Goal: Information Seeking & Learning: Learn about a topic

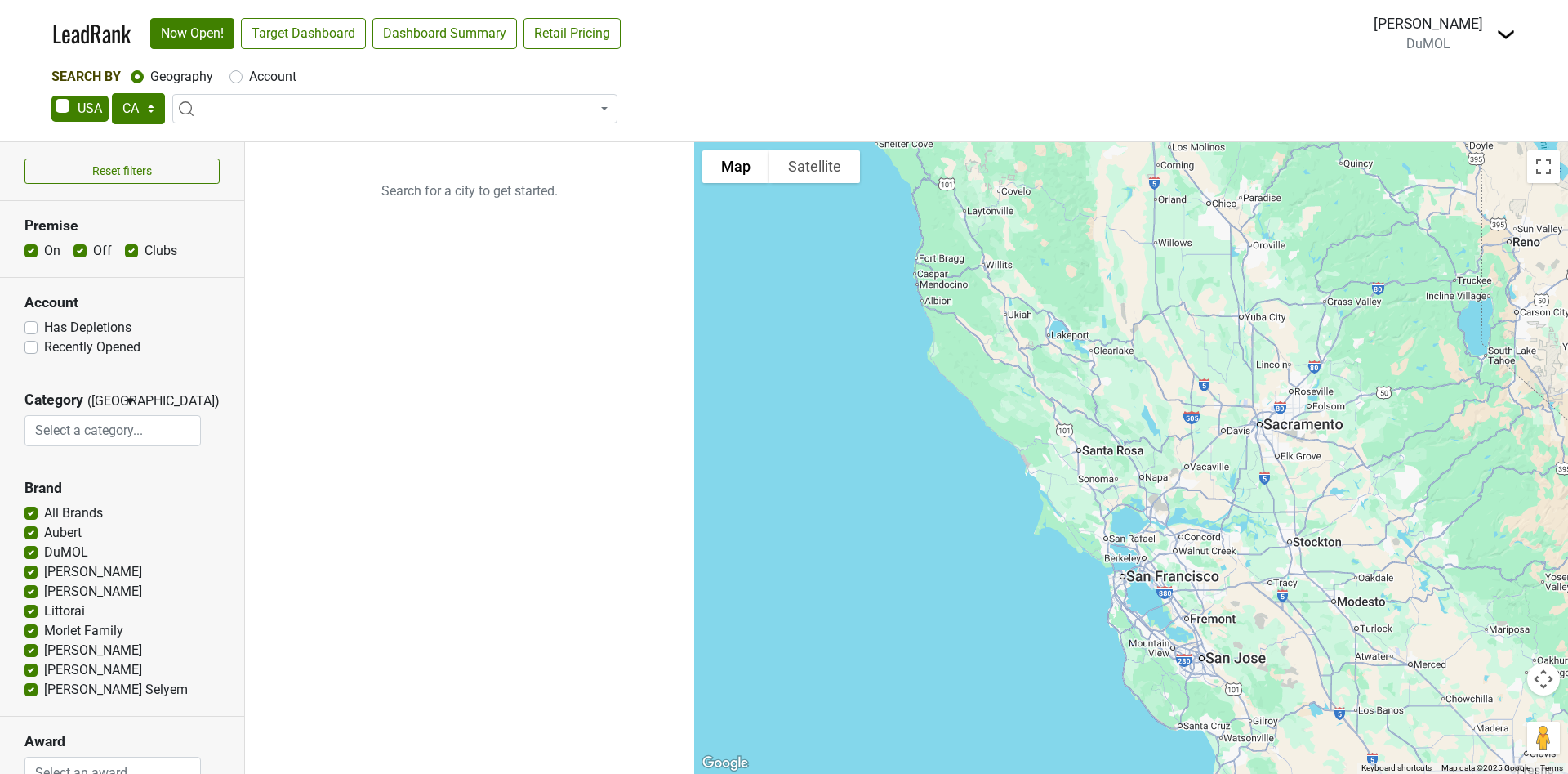
select select "CA"
select select
click at [70, 31] on link "LeadRank" at bounding box center [92, 33] width 78 height 34
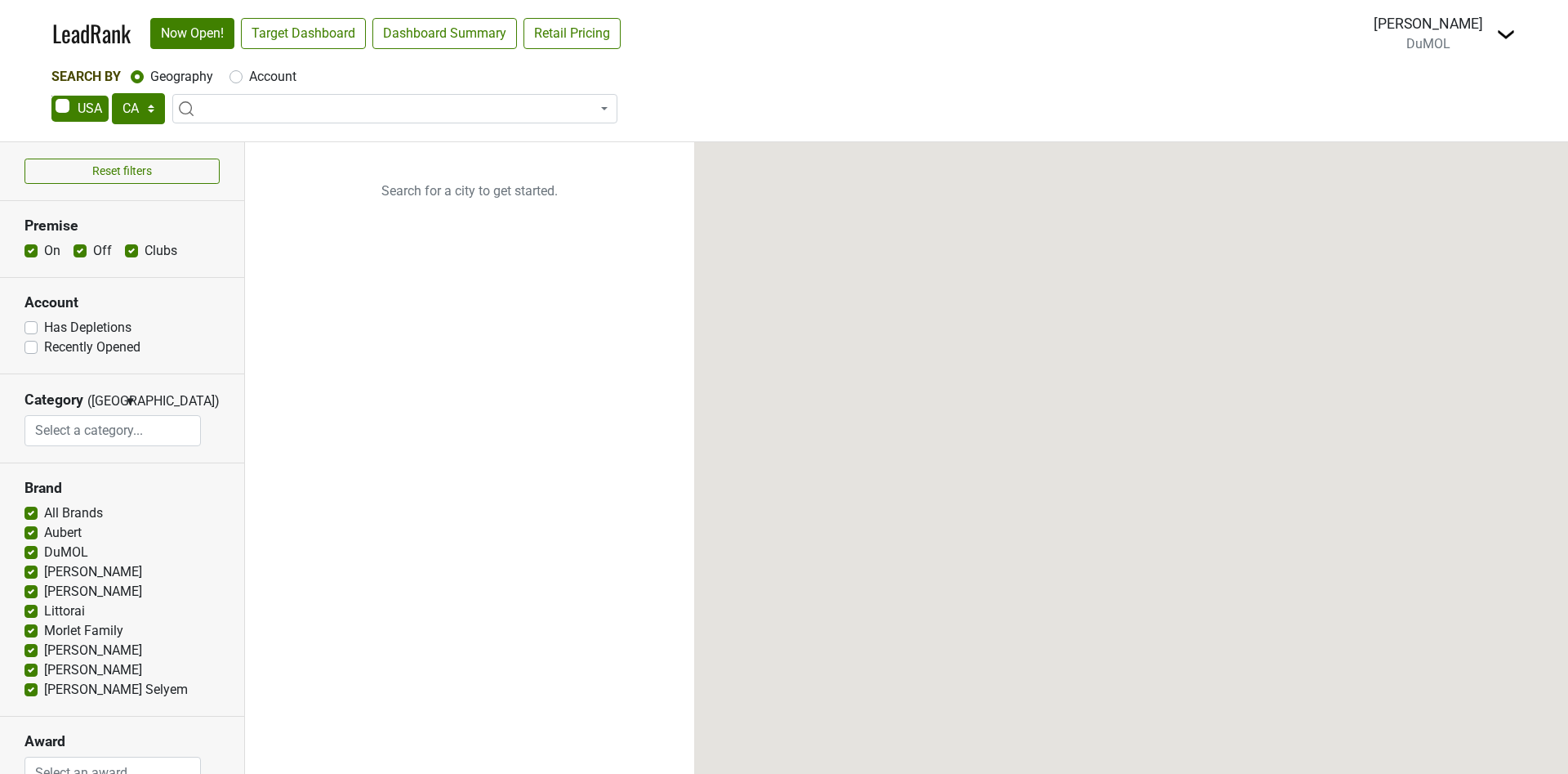
select select "CA"
select select
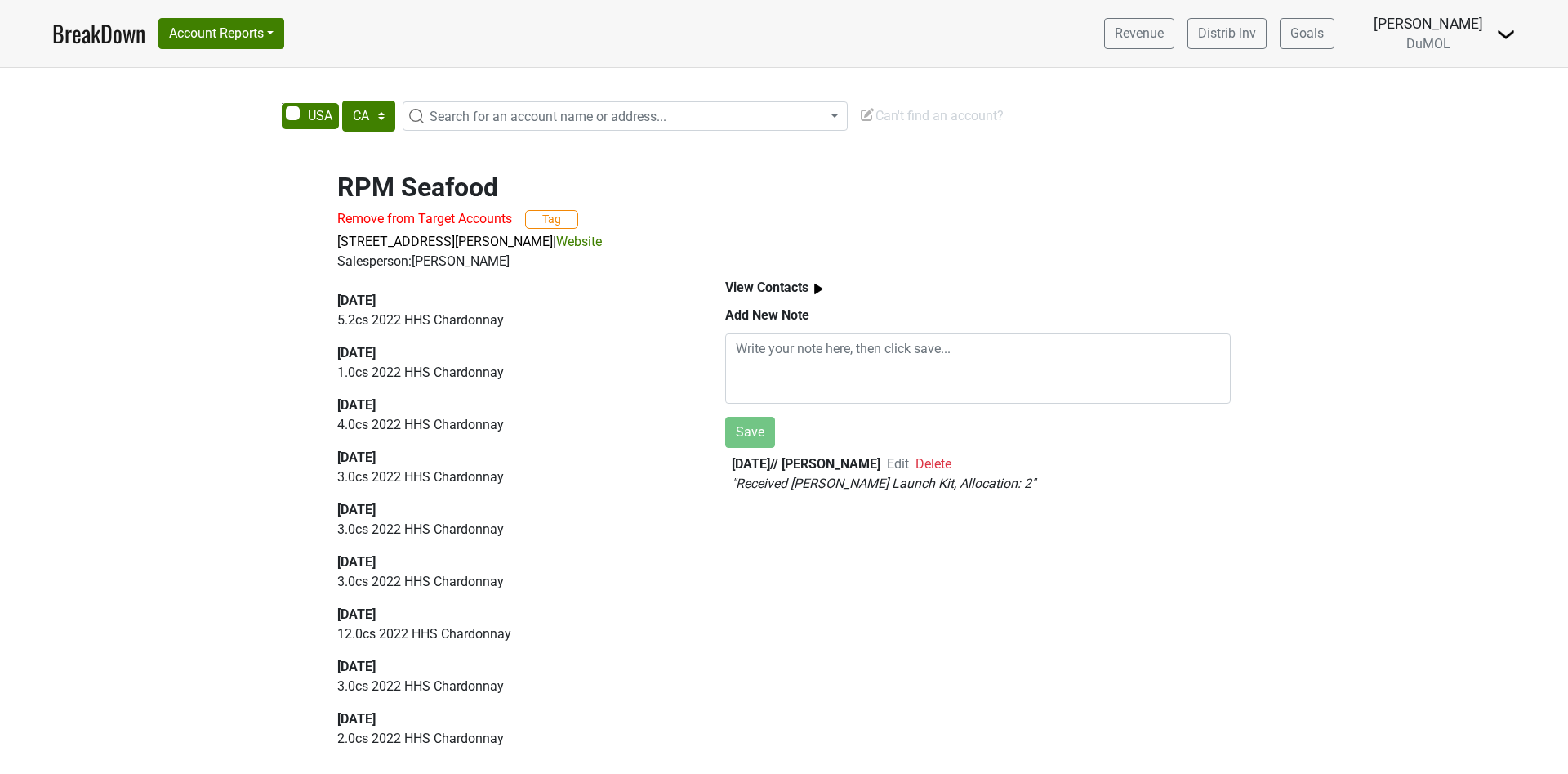
select select "CA"
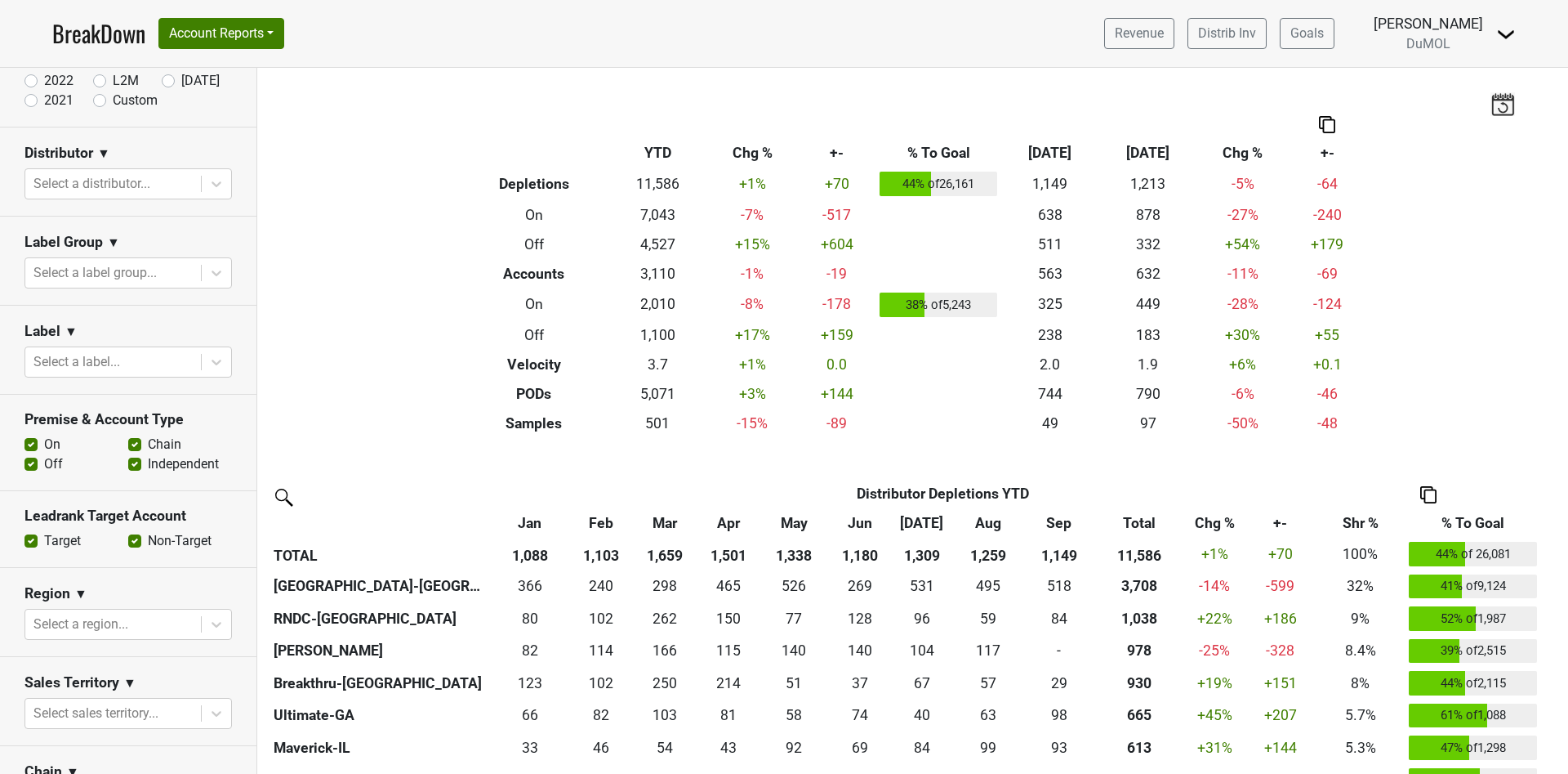
scroll to position [245, 0]
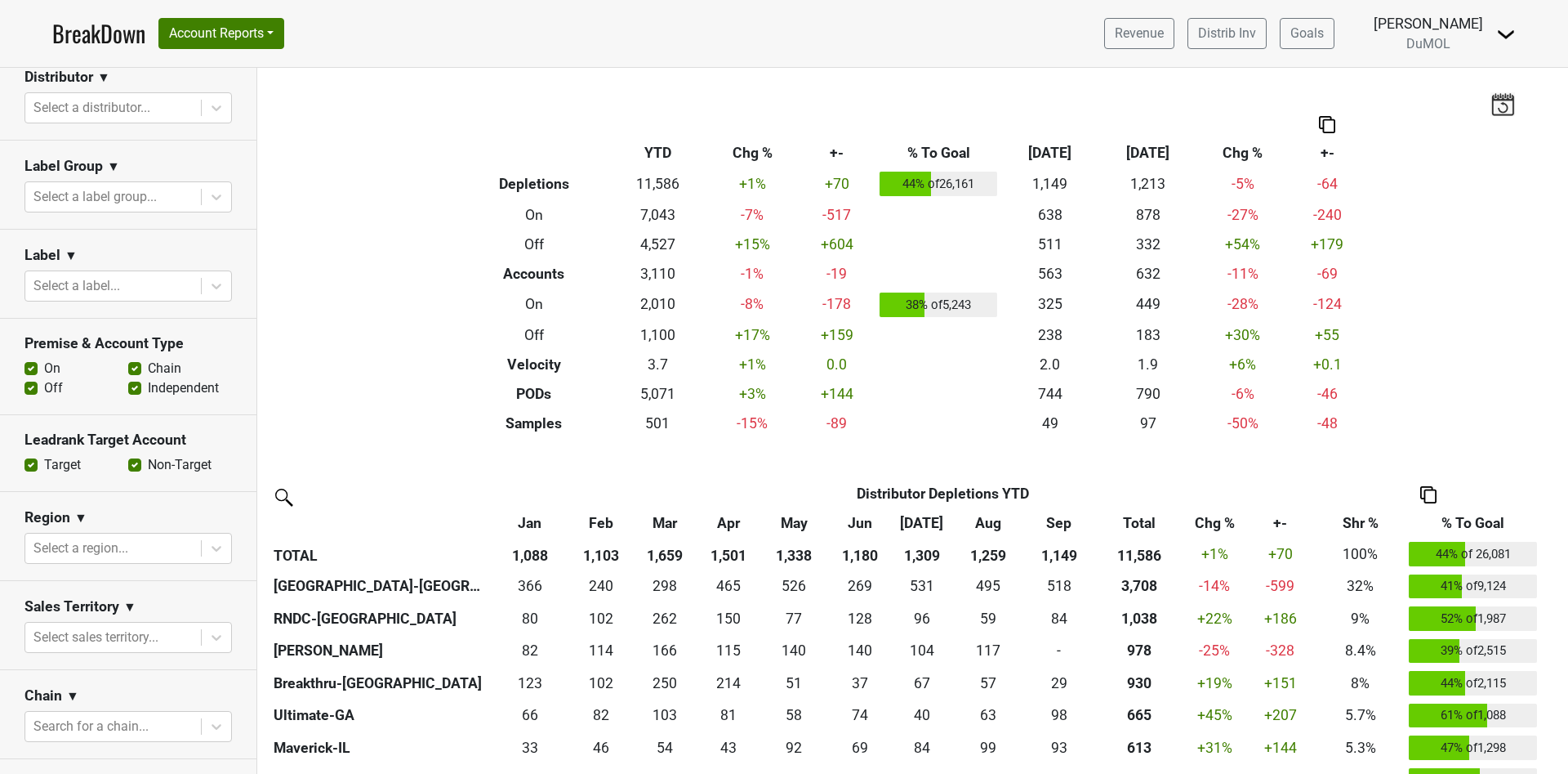
click at [343, 260] on div "Filters Breakdown Type YTD Chg % +- % To Goal Sep ‘[DATE] Chg % +- Depletions 1…" at bounding box center [912, 420] width 1311 height 706
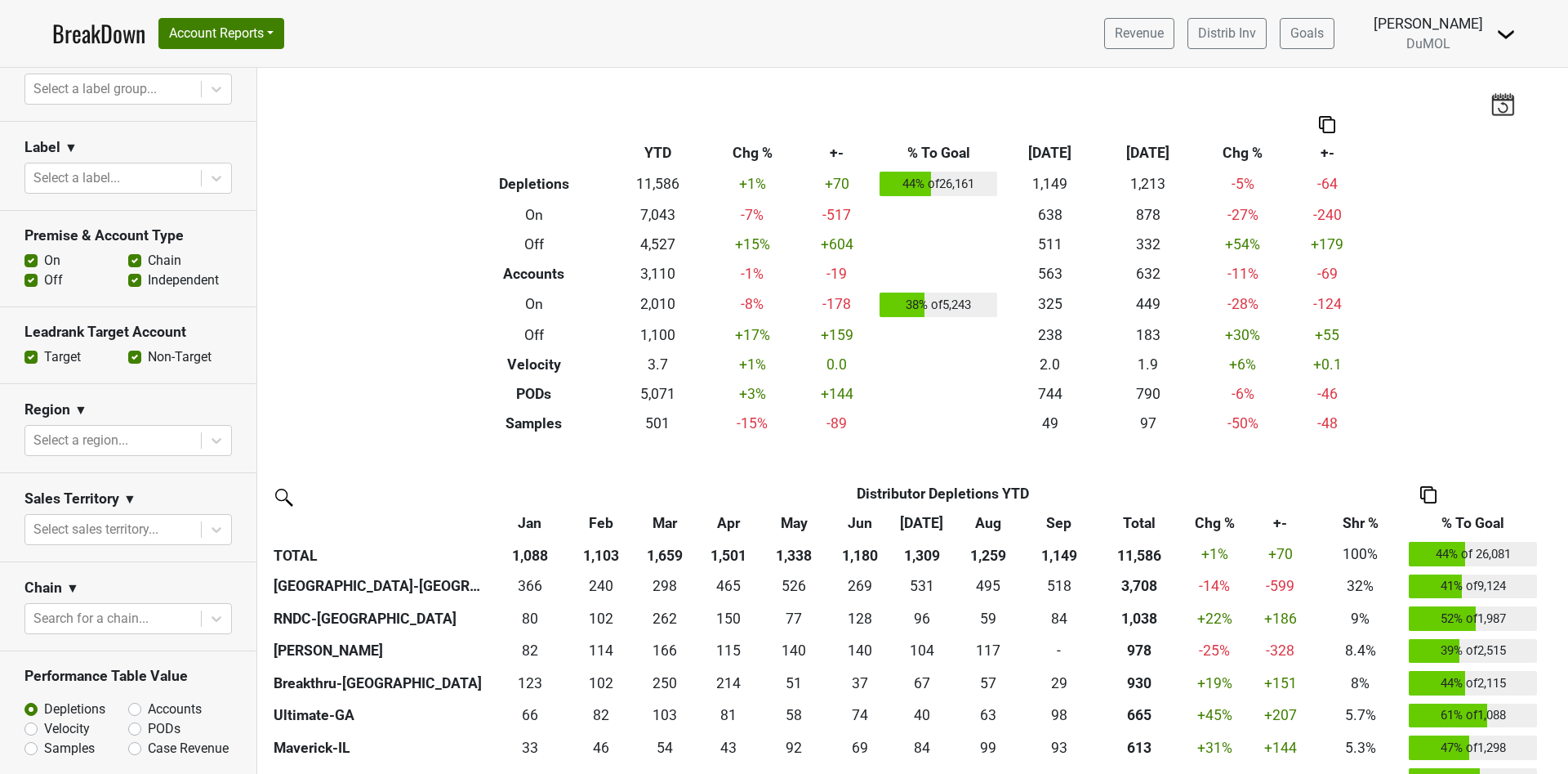
scroll to position [490, 0]
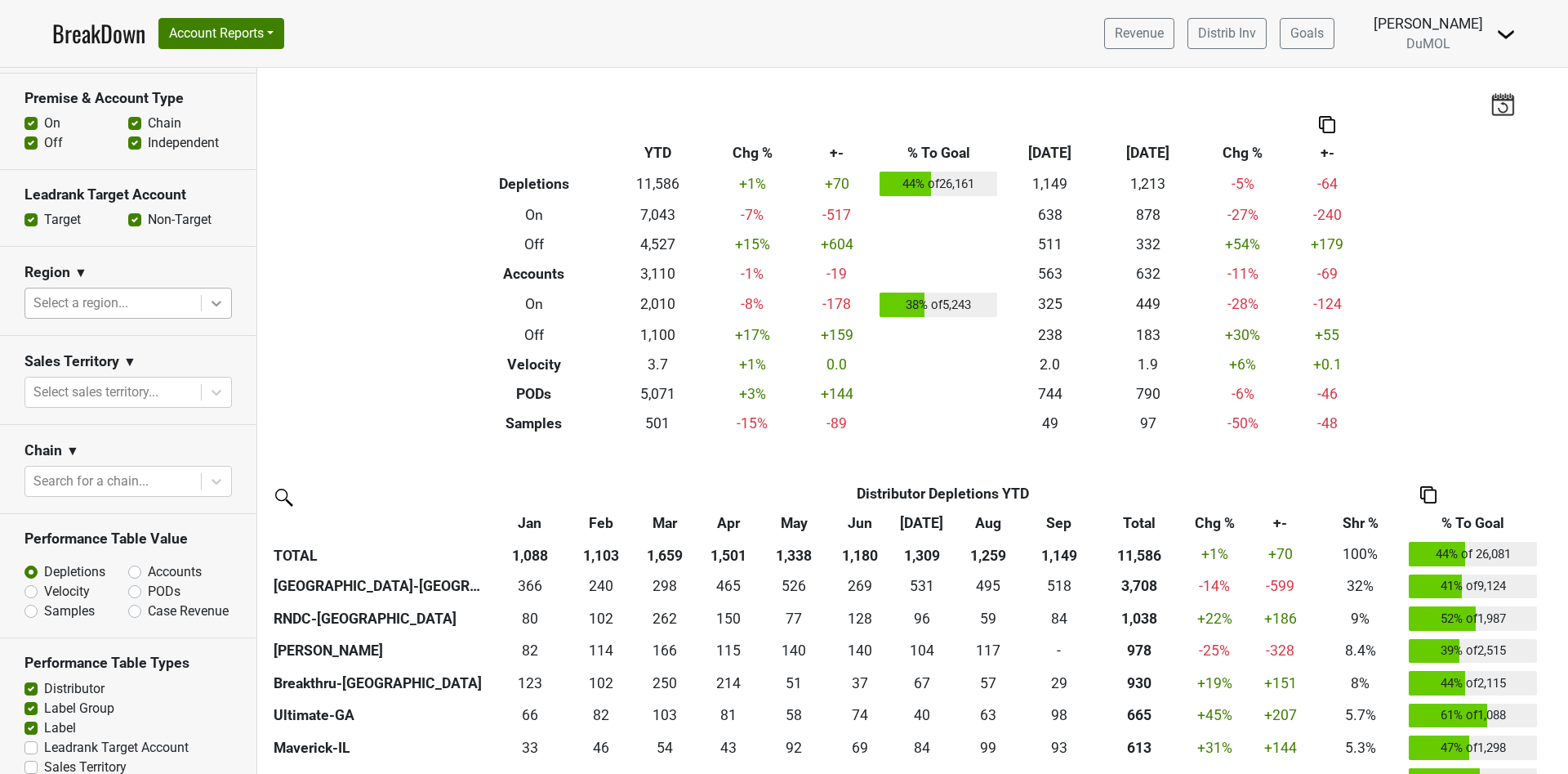
click at [209, 295] on icon at bounding box center [217, 303] width 17 height 17
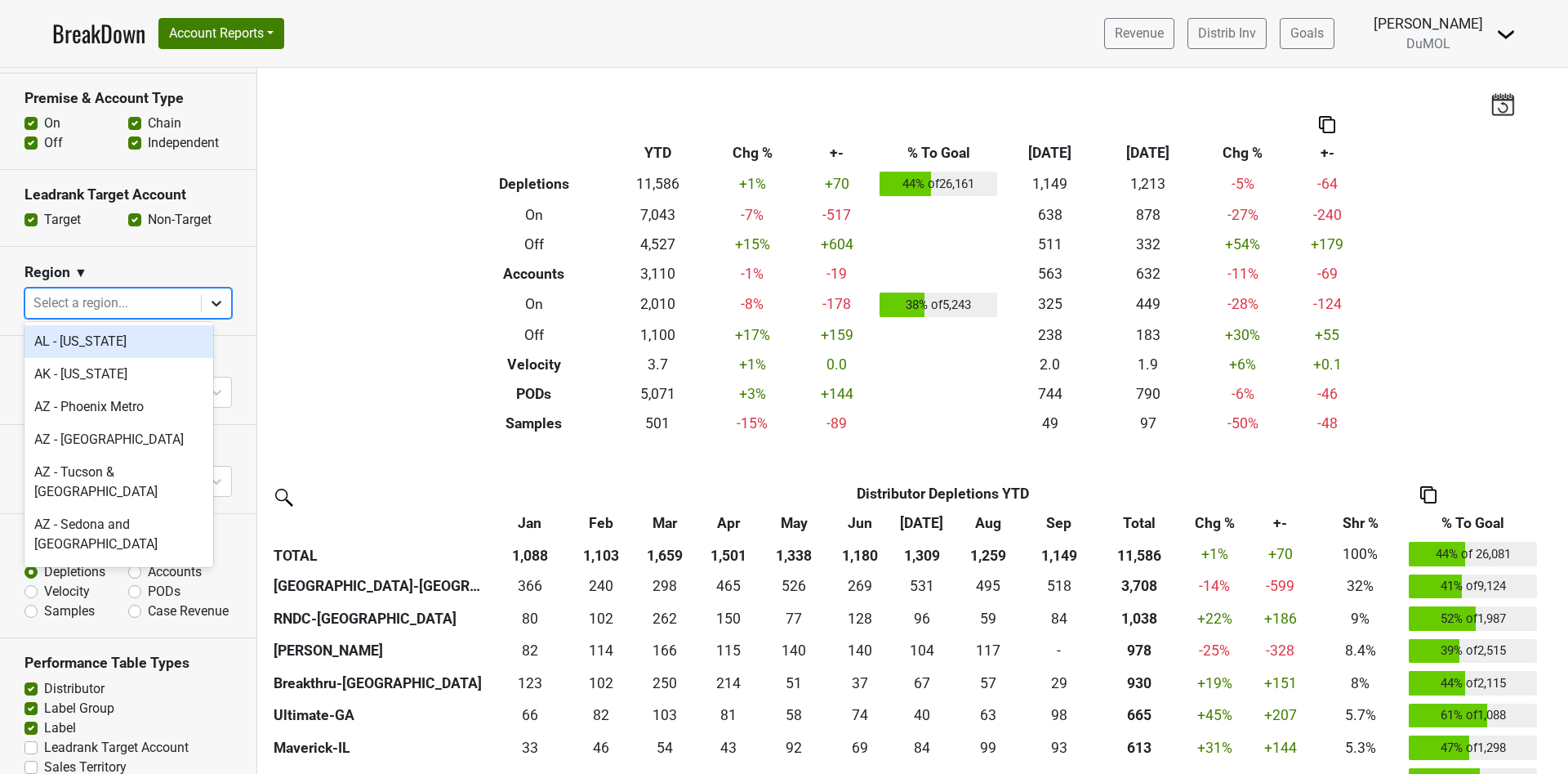
click at [206, 297] on div at bounding box center [216, 302] width 29 height 29
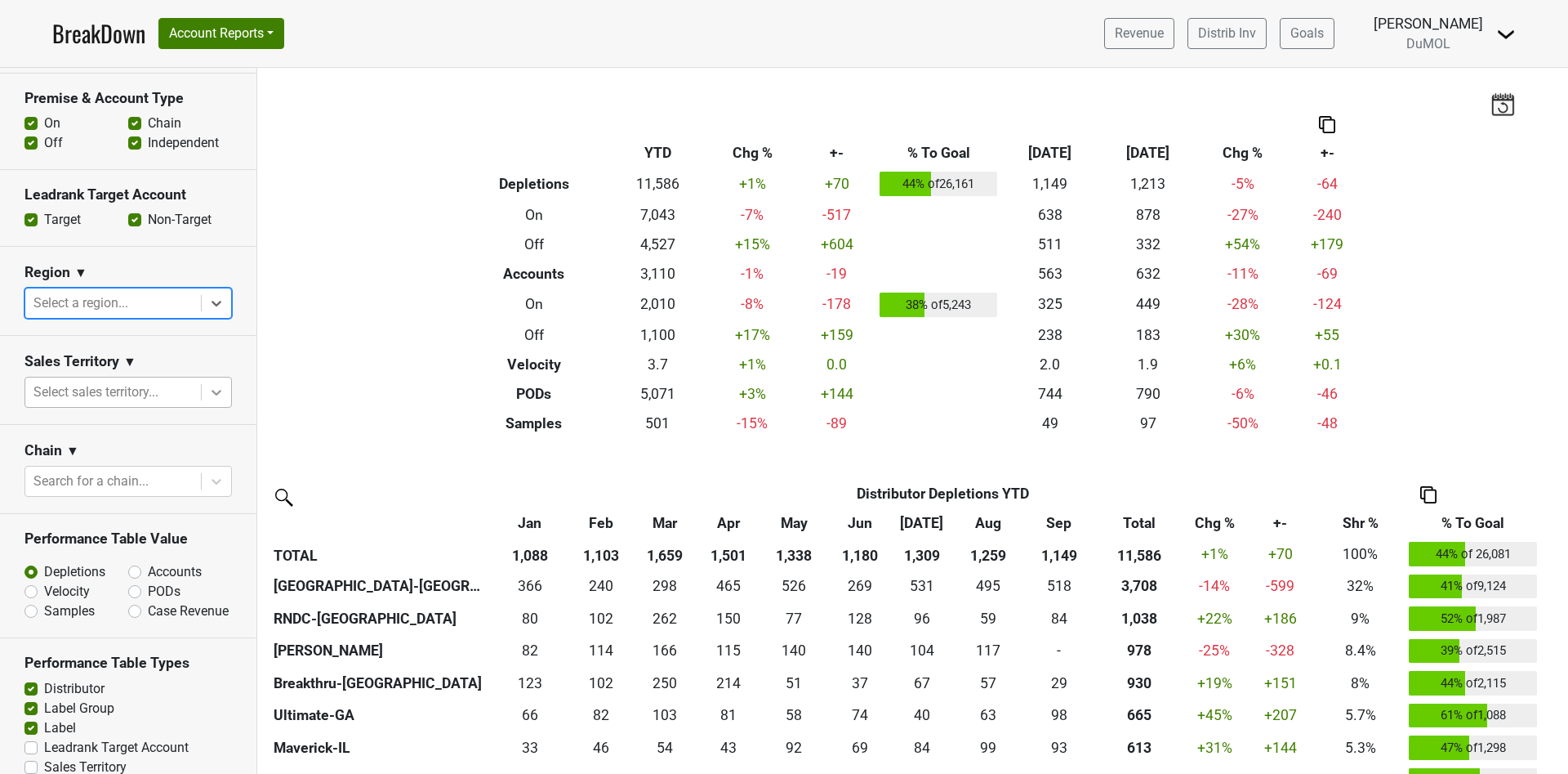
click at [206, 390] on div at bounding box center [216, 392] width 29 height 29
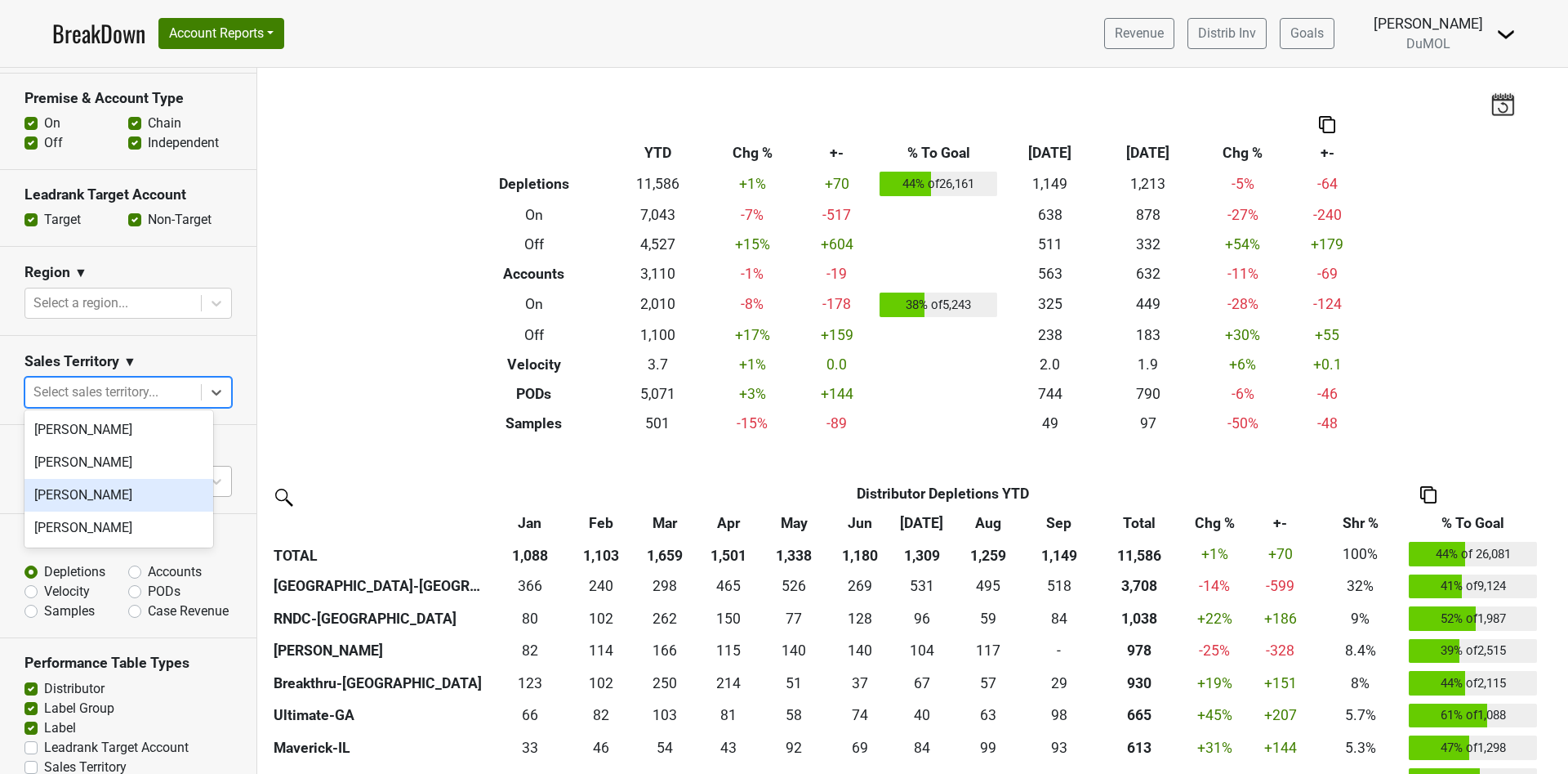
click at [134, 497] on div "[PERSON_NAME]" at bounding box center [118, 494] width 189 height 33
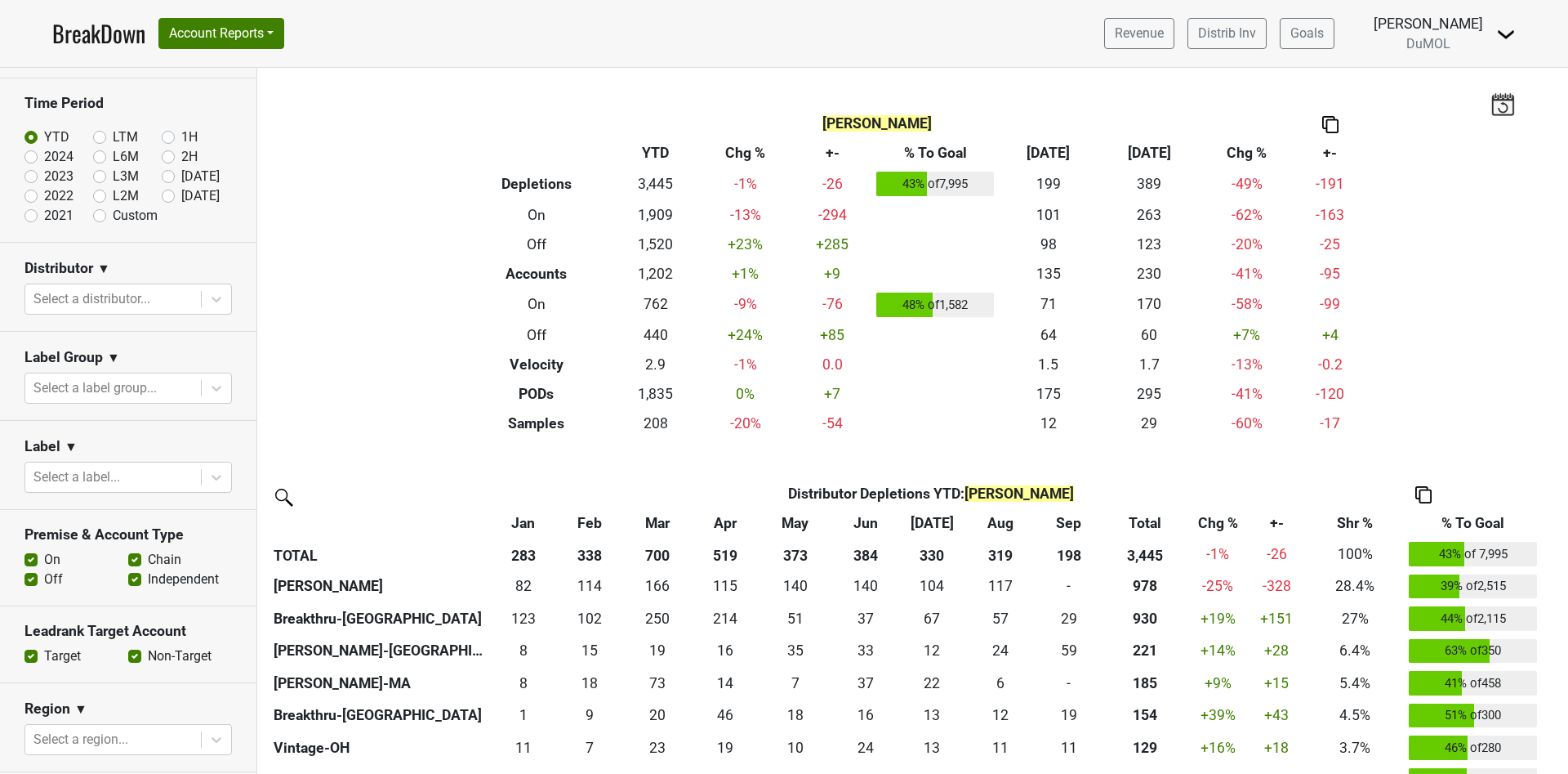
scroll to position [0, 0]
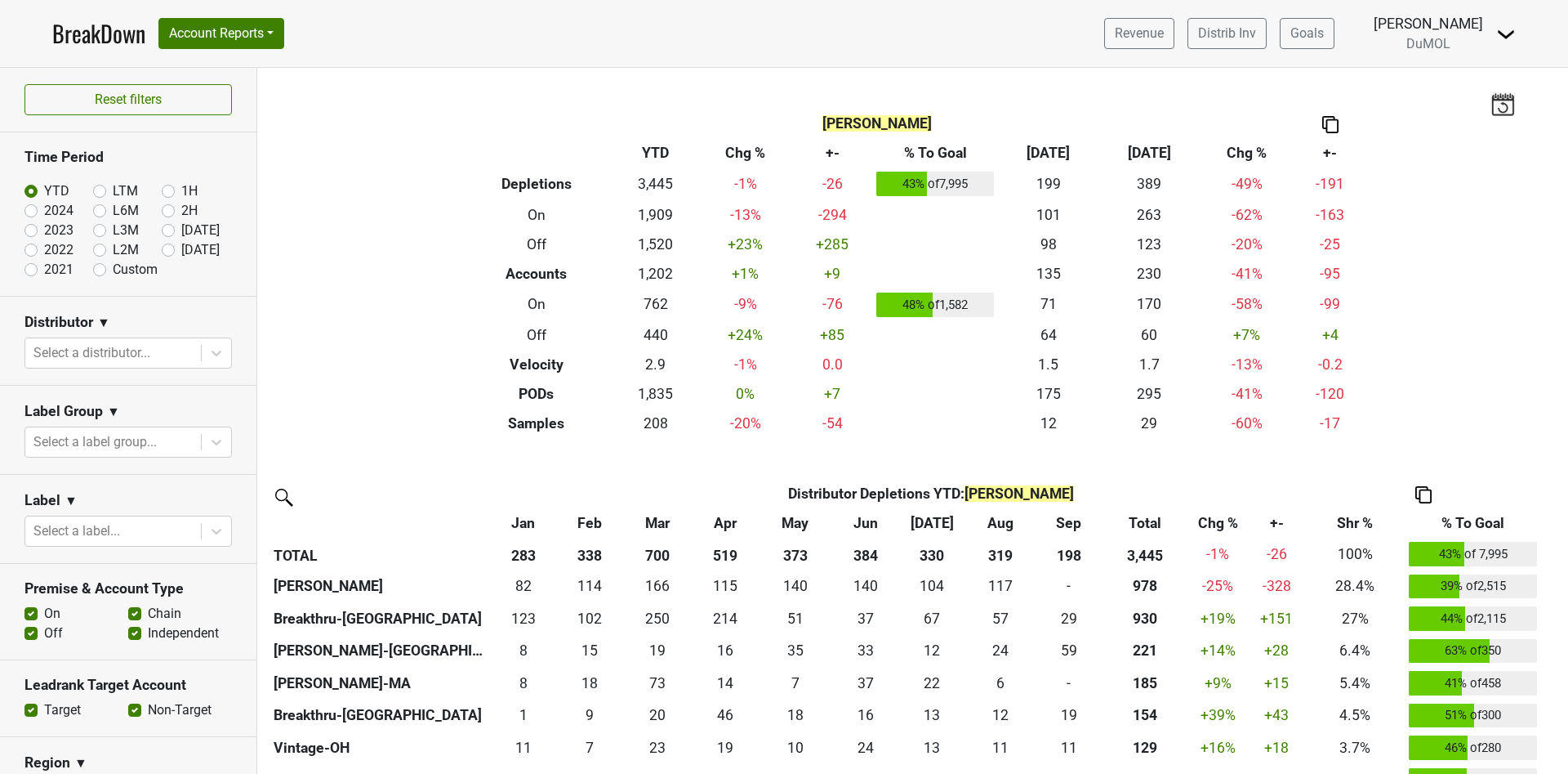
click at [44, 630] on label "Off" at bounding box center [53, 633] width 19 height 19
click at [25, 630] on input "Off" at bounding box center [31, 632] width 13 height 17
checkbox input "false"
click at [25, 630] on div "Reset filters Time Period YTD LTM 1H 2024 L6M 2H 2023 L3M Sep '25 2022 L2M Oct …" at bounding box center [129, 420] width 257 height 706
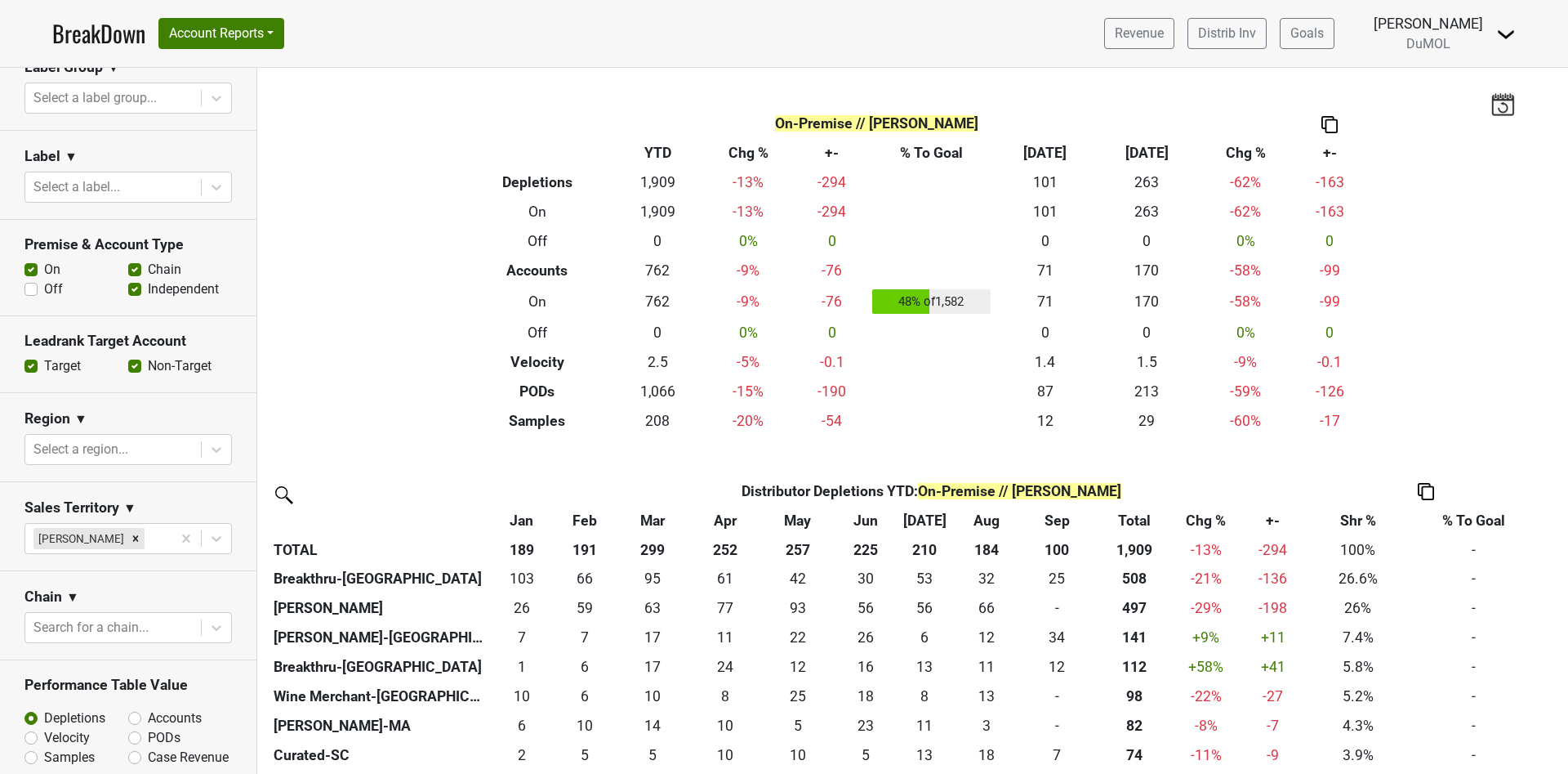
scroll to position [490, 0]
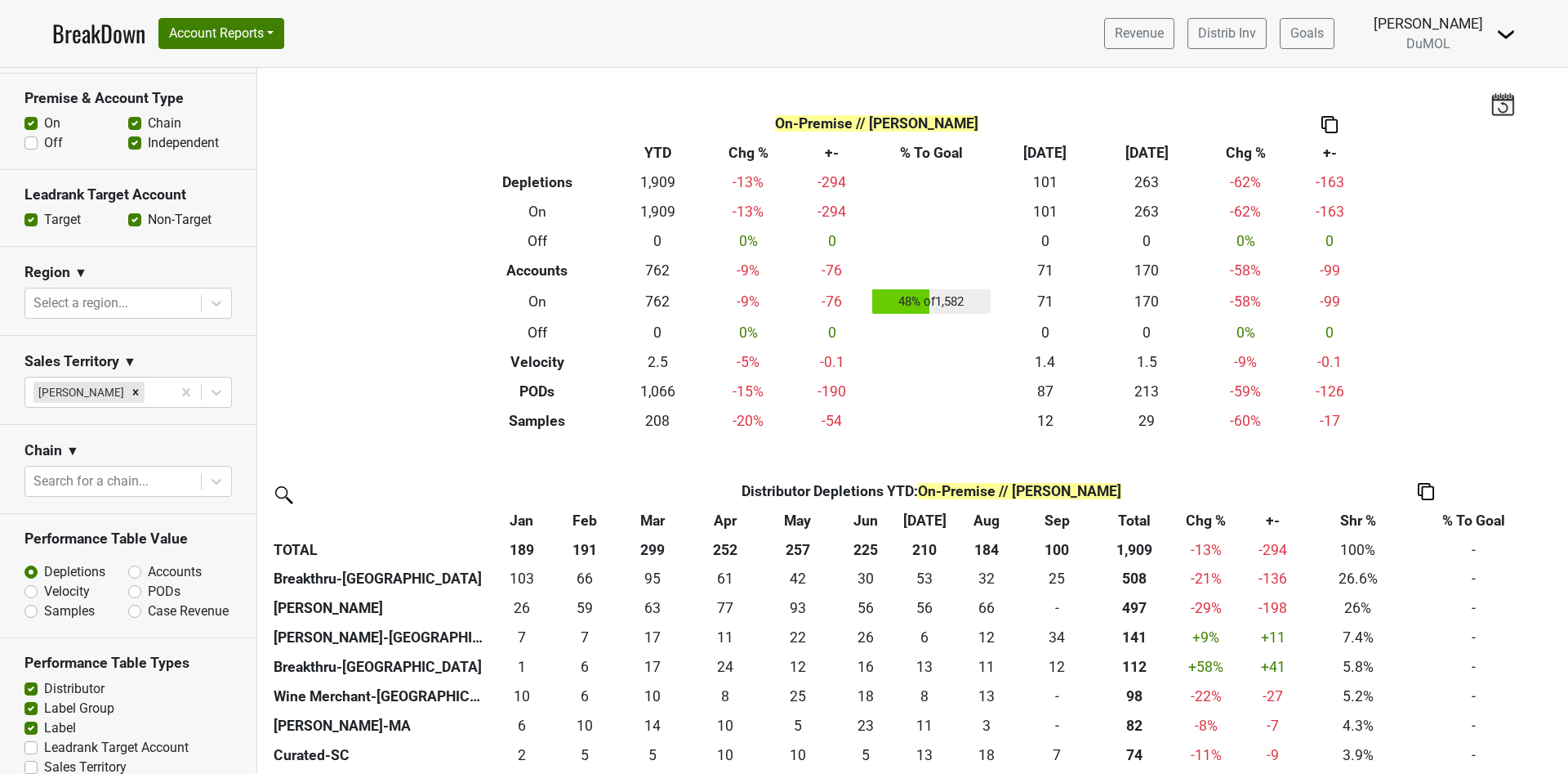
click at [148, 582] on label "Accounts" at bounding box center [174, 571] width 54 height 19
click at [129, 579] on input "Accounts" at bounding box center [178, 570] width 98 height 17
radio input "true"
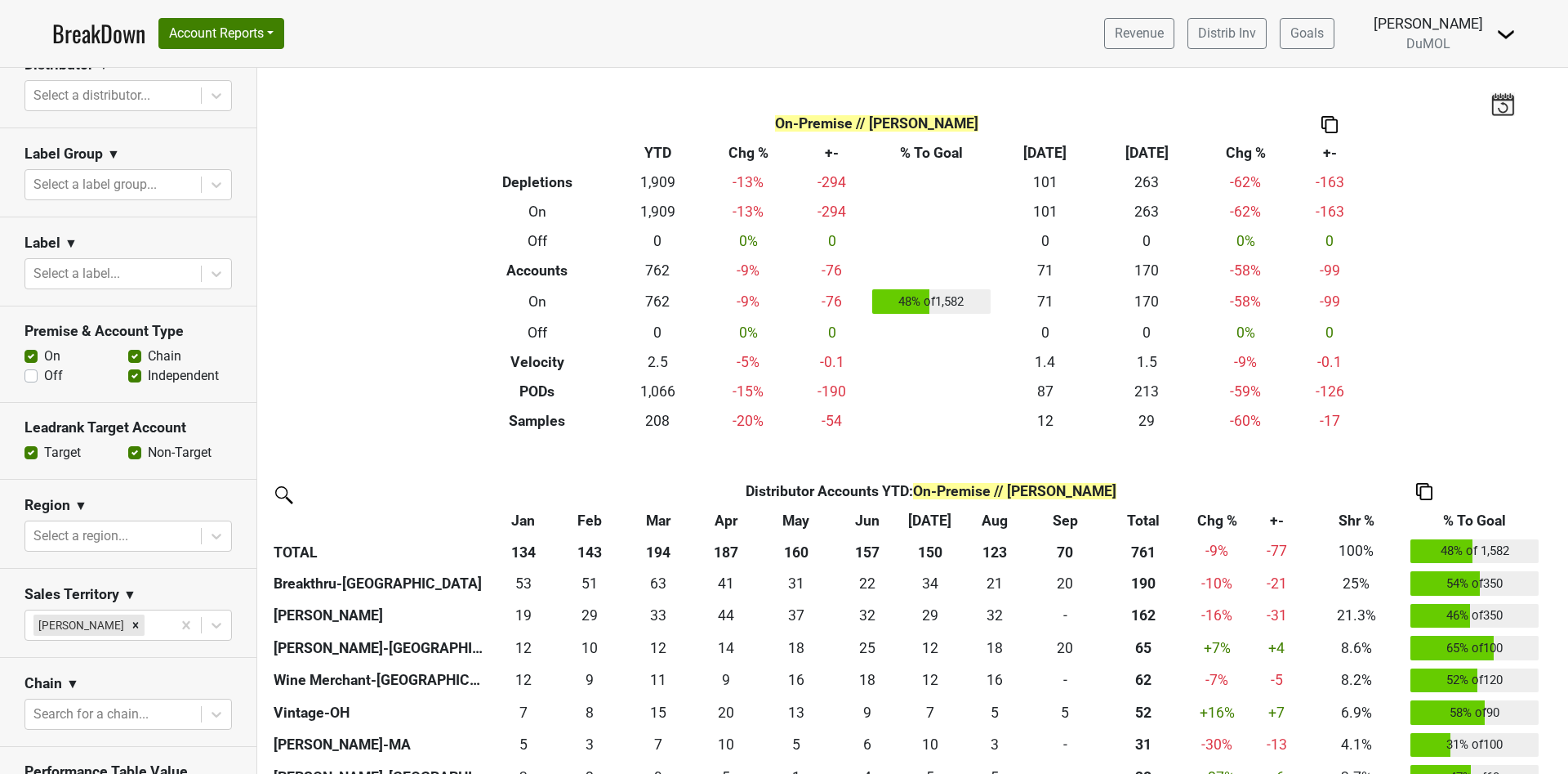
scroll to position [0, 0]
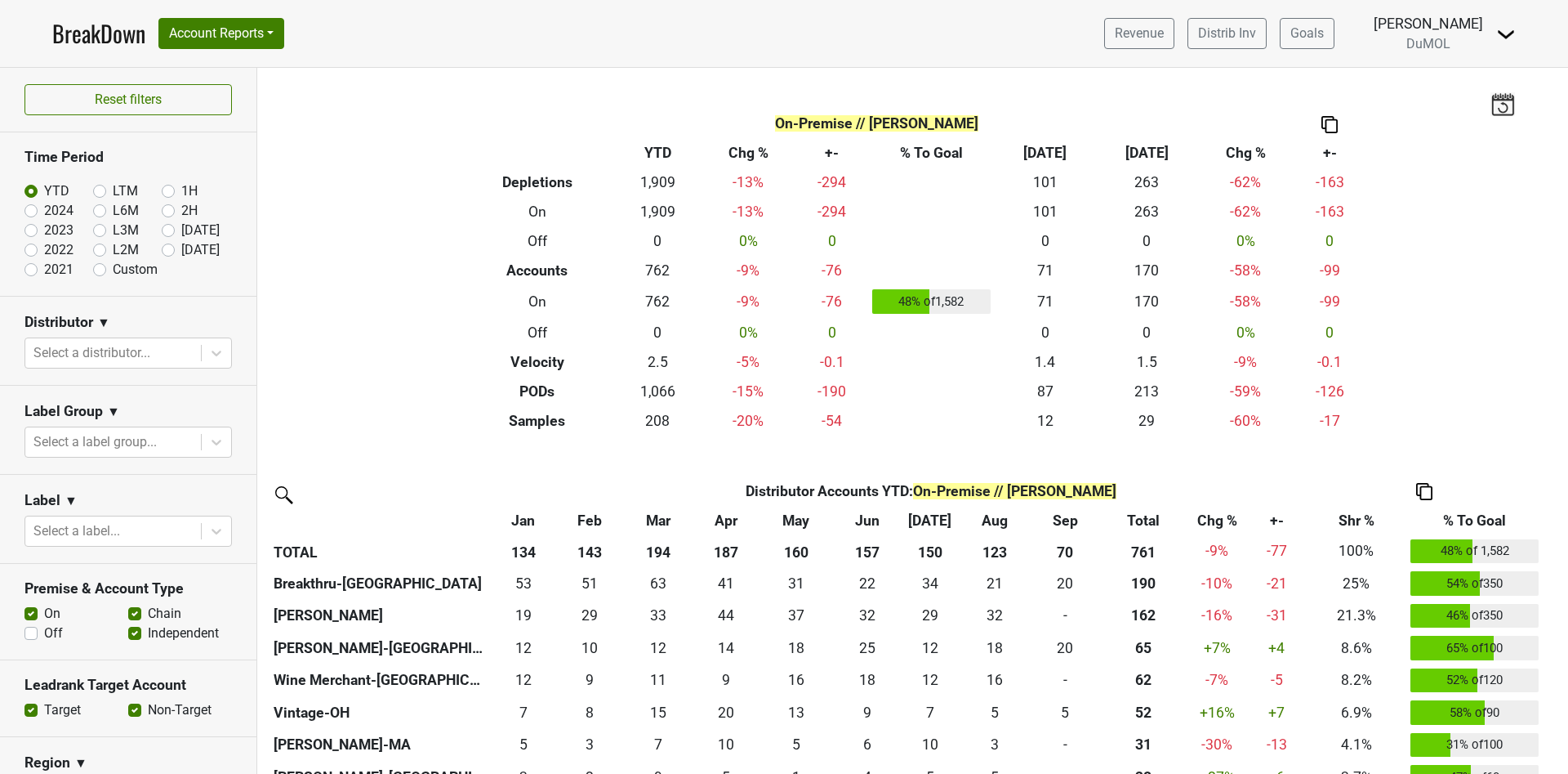
click at [44, 211] on label "2024" at bounding box center [58, 210] width 29 height 19
click at [30, 211] on input "2024" at bounding box center [57, 210] width 65 height 17
radio input "true"
click at [30, 211] on div "Reset filters Time Period YTD LTM 1H 2024 L6M 2H 2023 L3M Sep '25 2022 L2M Oct …" at bounding box center [129, 420] width 257 height 706
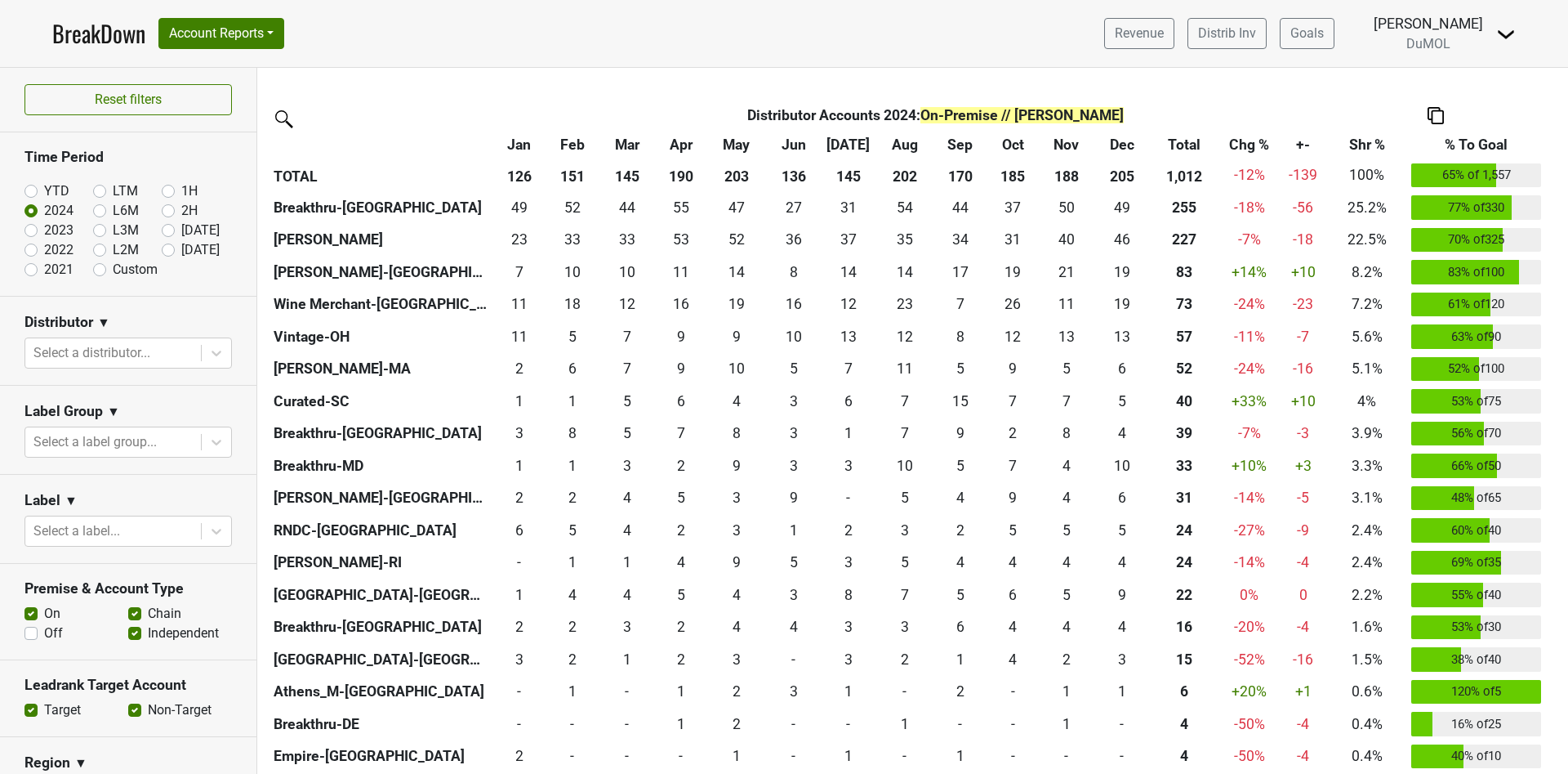
scroll to position [245, 0]
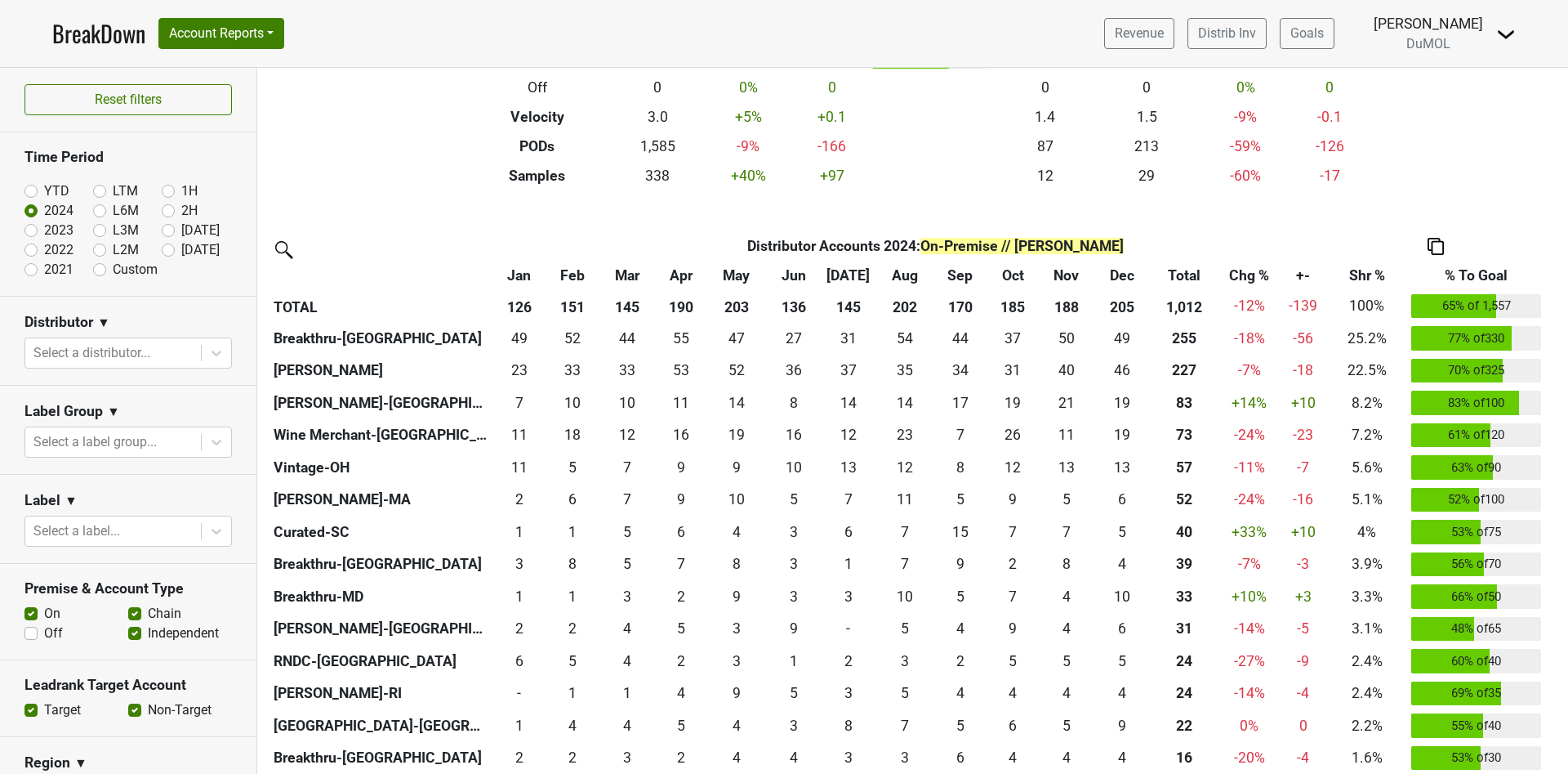
click at [44, 629] on label "Off" at bounding box center [53, 633] width 19 height 19
click at [29, 629] on input "Off" at bounding box center [31, 632] width 13 height 17
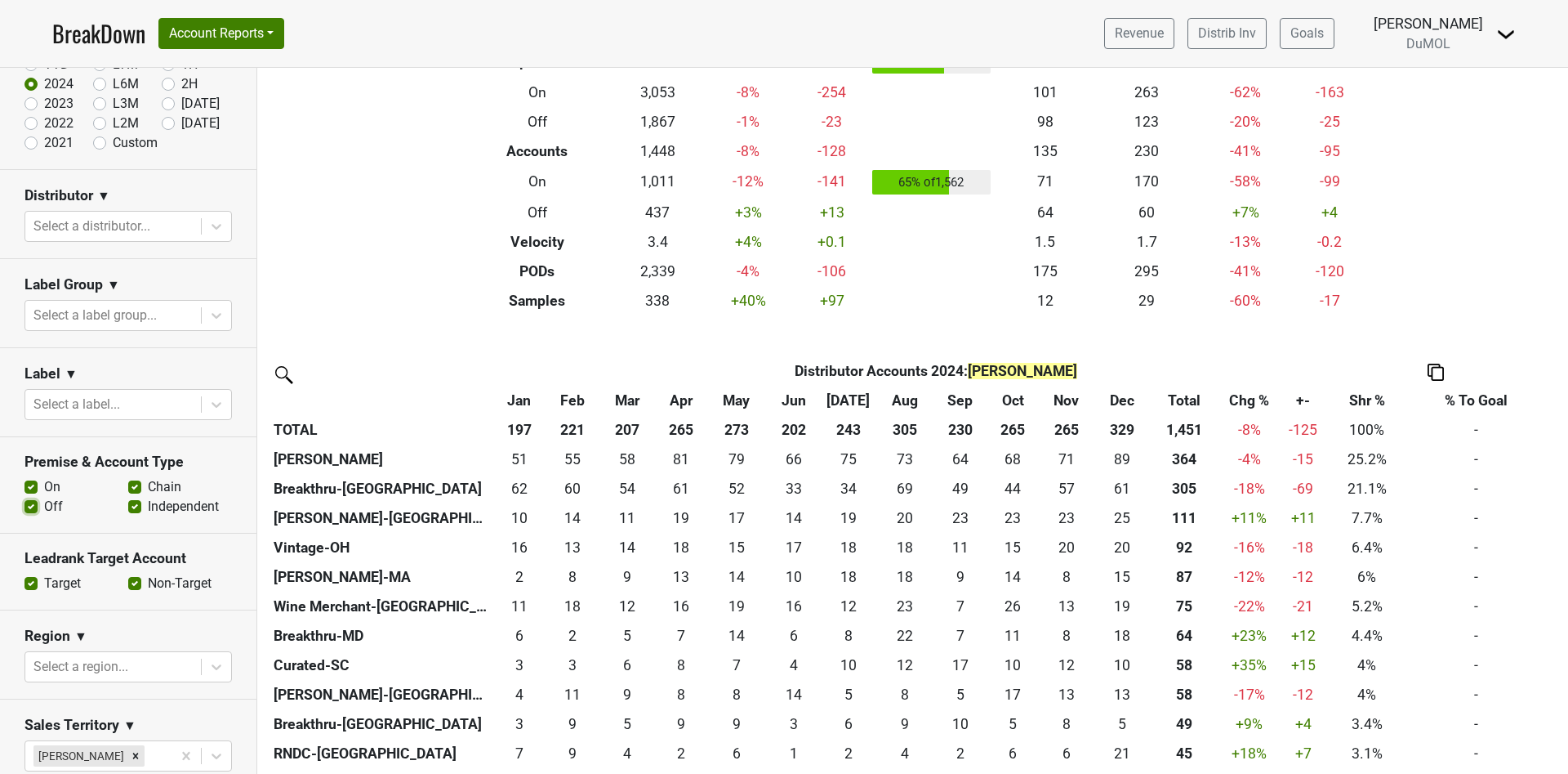
scroll to position [123, 0]
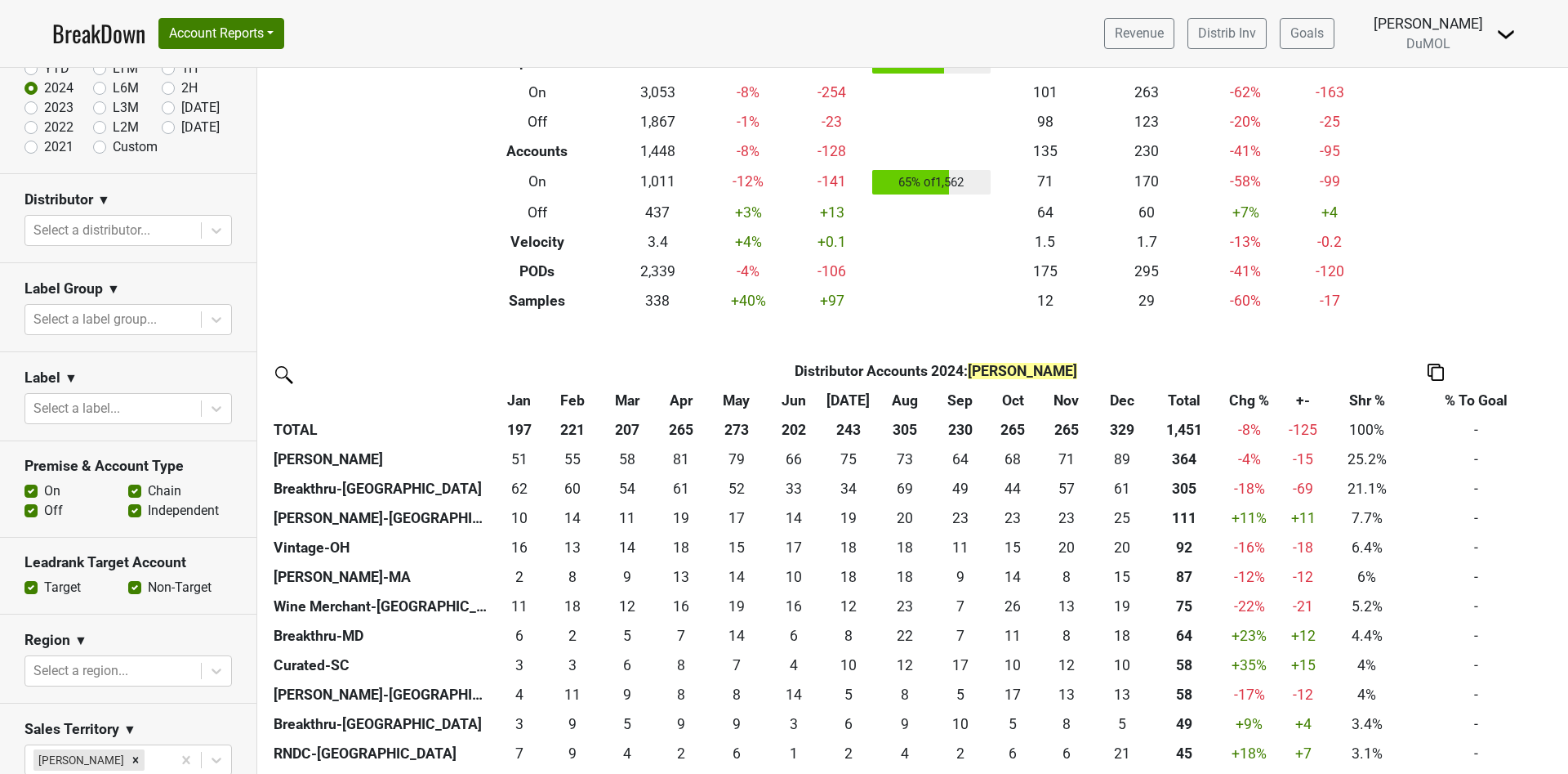
click at [44, 511] on label "Off" at bounding box center [53, 510] width 19 height 19
click at [28, 511] on input "Off" at bounding box center [31, 509] width 13 height 17
checkbox input "false"
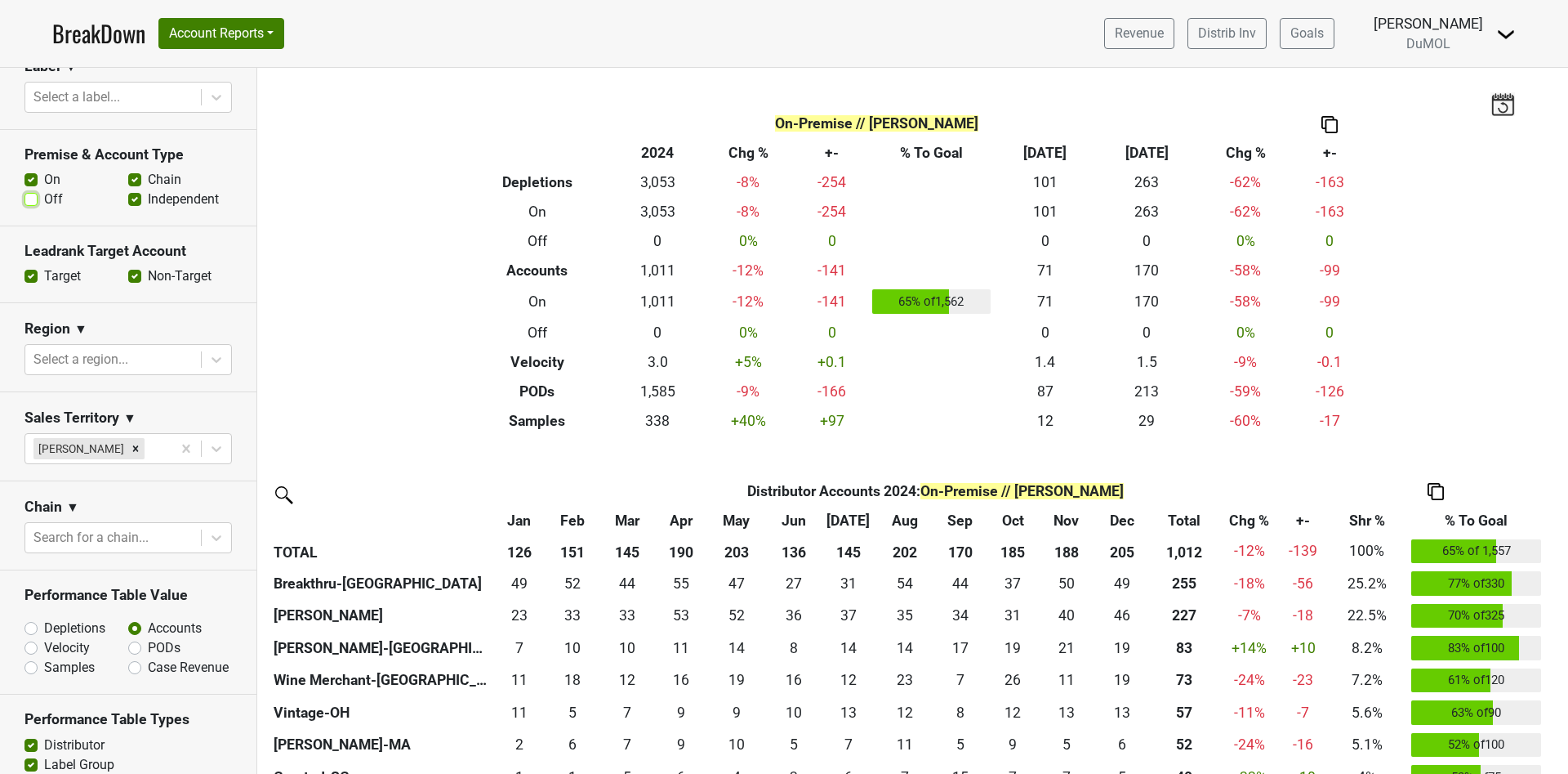
scroll to position [490, 0]
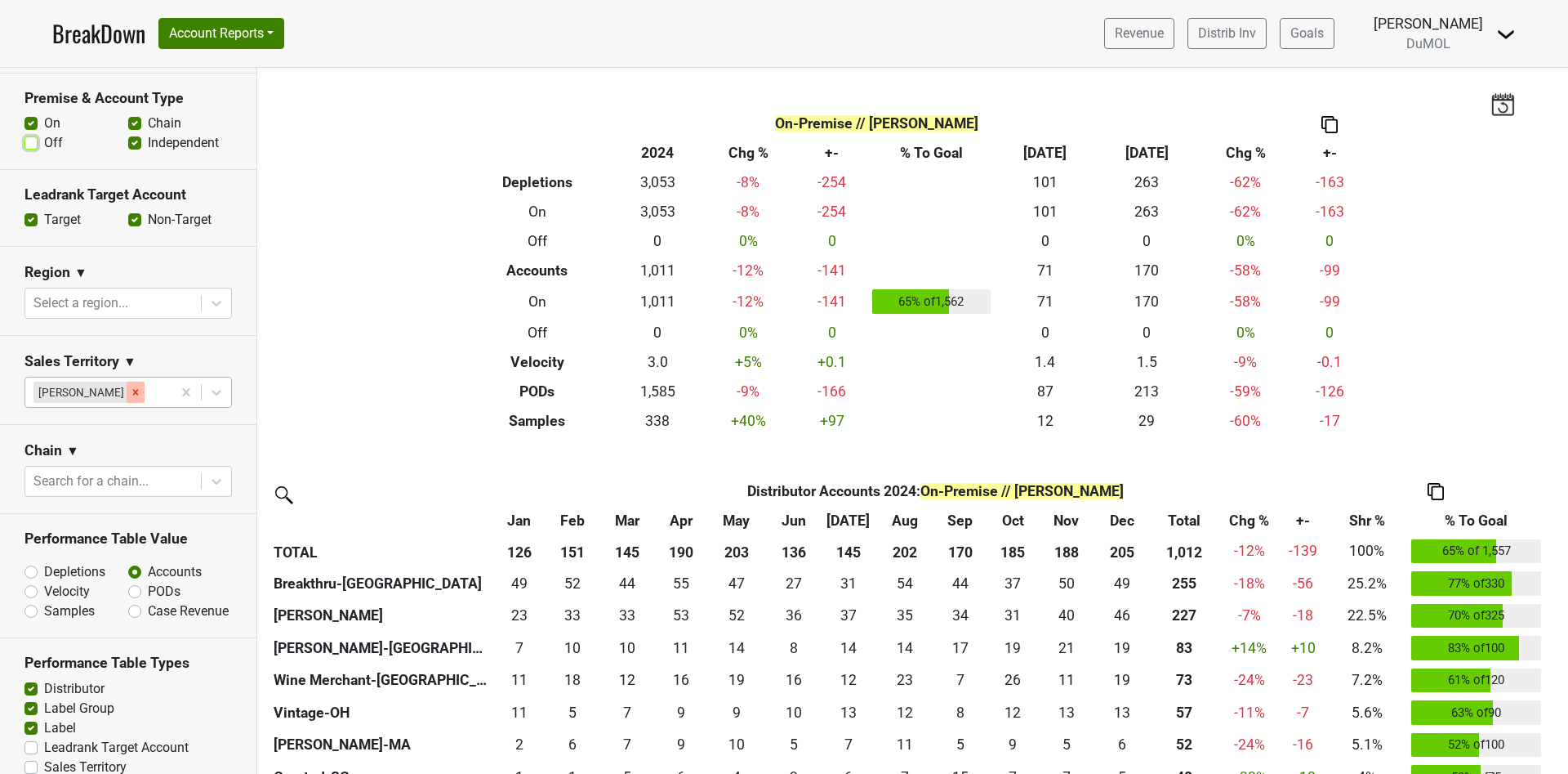
click at [130, 387] on icon "Remove Mariette Bolitiski" at bounding box center [136, 392] width 12 height 12
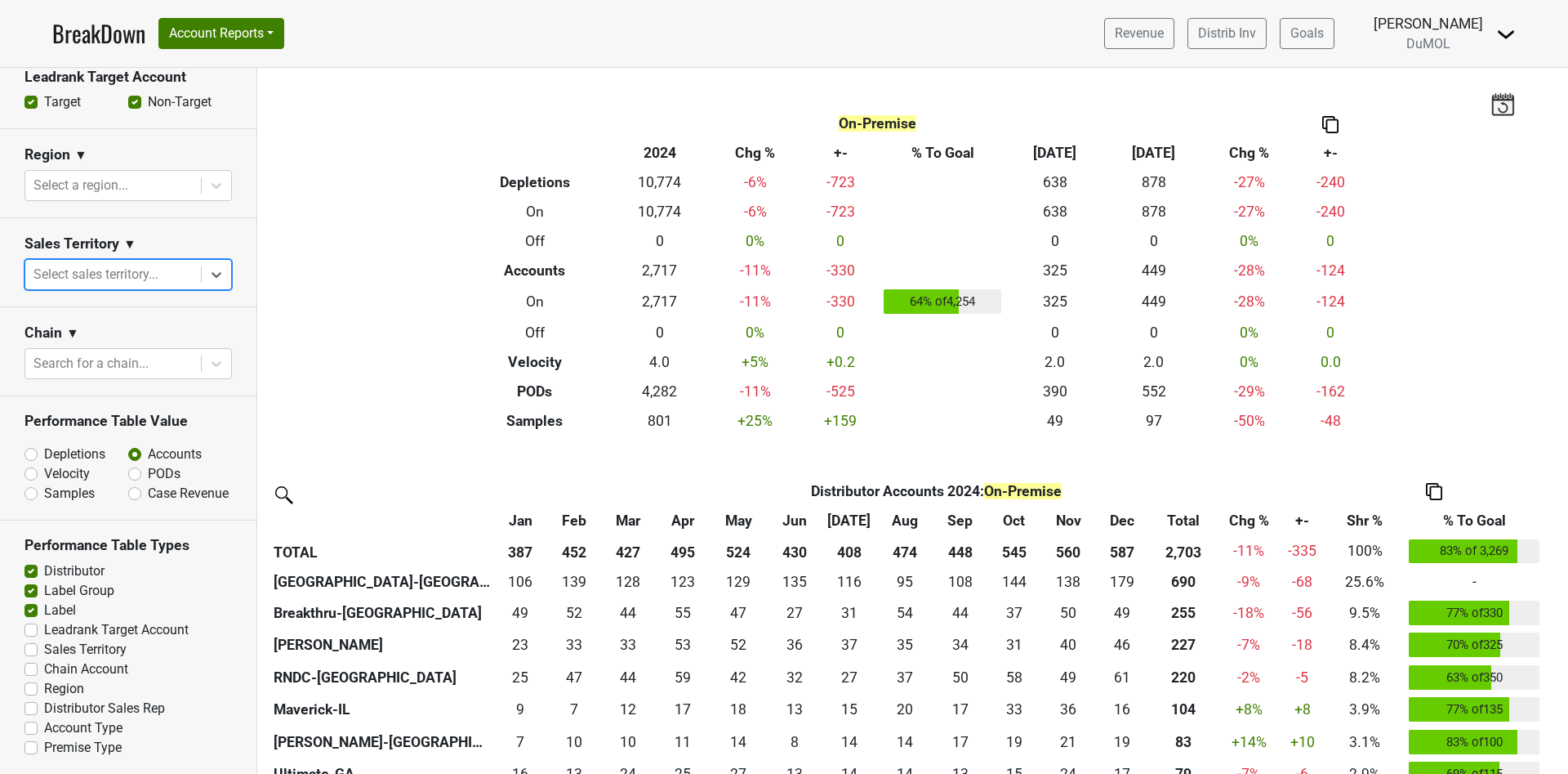
scroll to position [623, 0]
click at [209, 266] on icon at bounding box center [217, 275] width 17 height 17
click at [135, 331] on div "[PERSON_NAME]" at bounding box center [118, 330] width 189 height 33
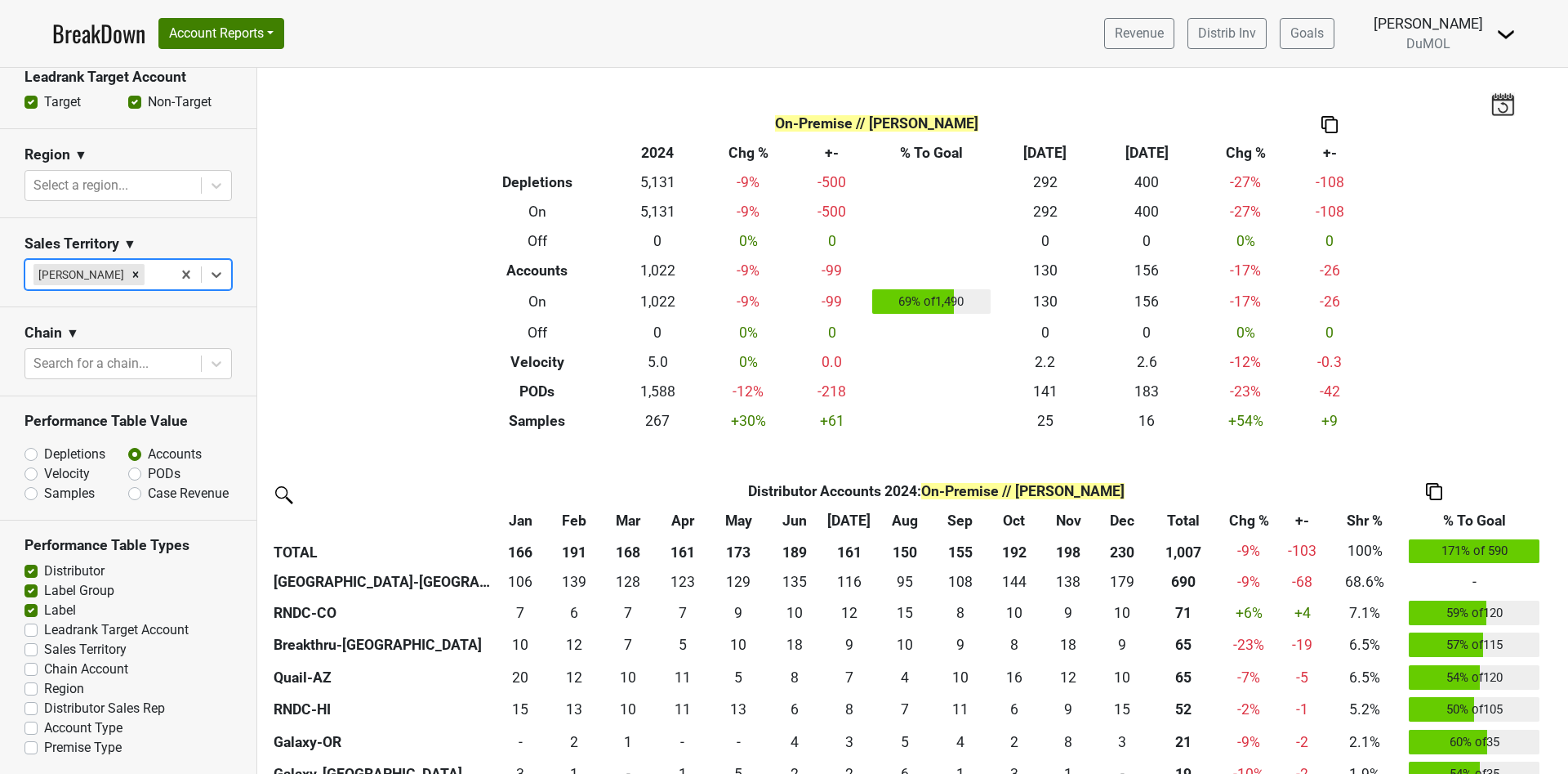
drag, startPoint x: 126, startPoint y: 253, endPoint x: 116, endPoint y: 251, distance: 10.2
click at [130, 269] on icon "Remove Michele Krupin" at bounding box center [136, 275] width 12 height 12
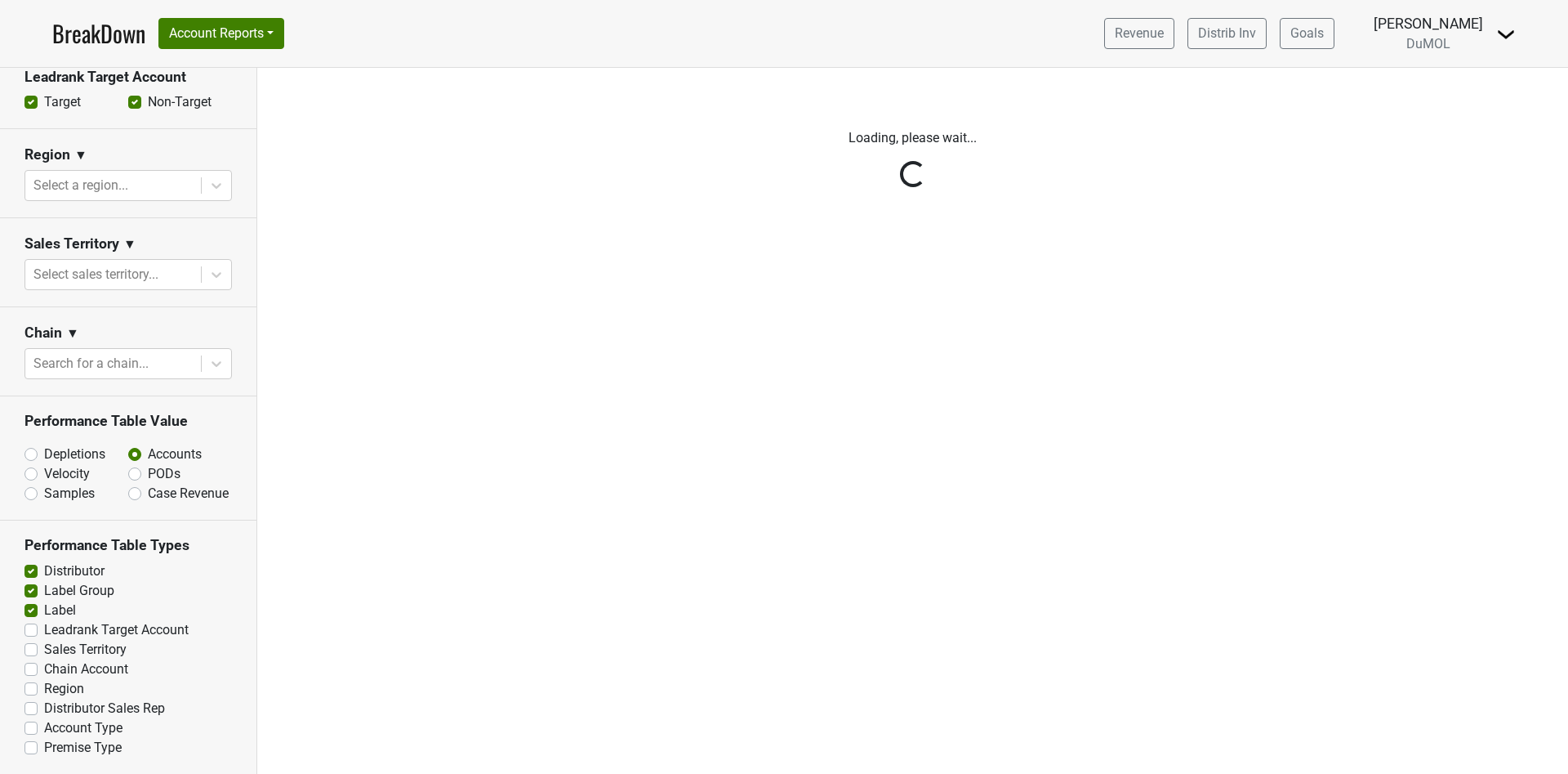
click at [197, 258] on div "Reset filters Time Period YTD LTM 1H 2024 L6M 2H 2023 L3M Sep '25 2022 L2M Oct …" at bounding box center [129, 420] width 257 height 706
click at [194, 255] on div "Reset filters Time Period YTD LTM 1H 2024 L6M 2H 2023 L3M Sep '25 2022 L2M Oct …" at bounding box center [129, 420] width 257 height 706
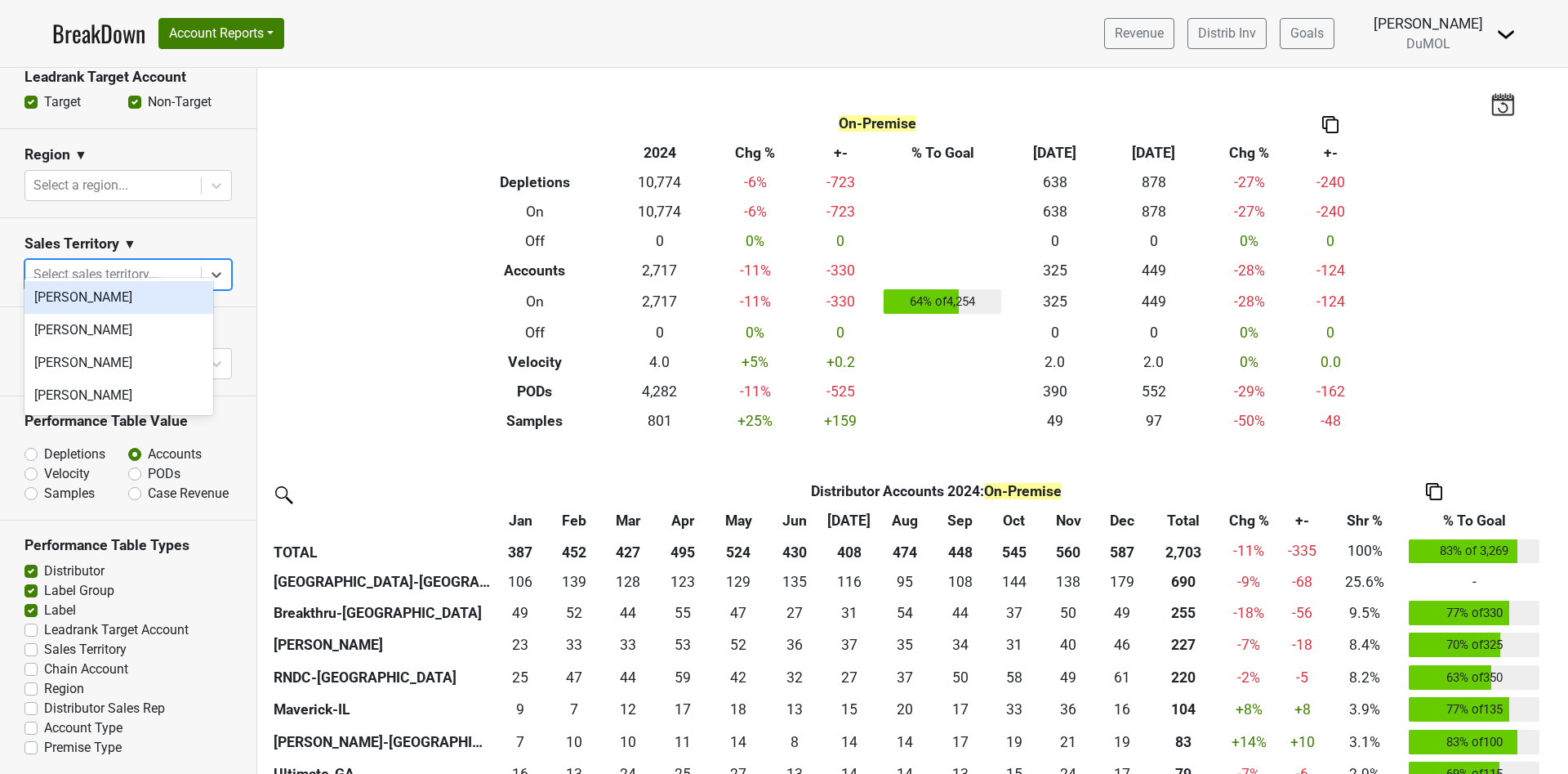
click at [209, 266] on icon at bounding box center [217, 275] width 17 height 17
click at [109, 363] on div "[PERSON_NAME]" at bounding box center [118, 362] width 189 height 33
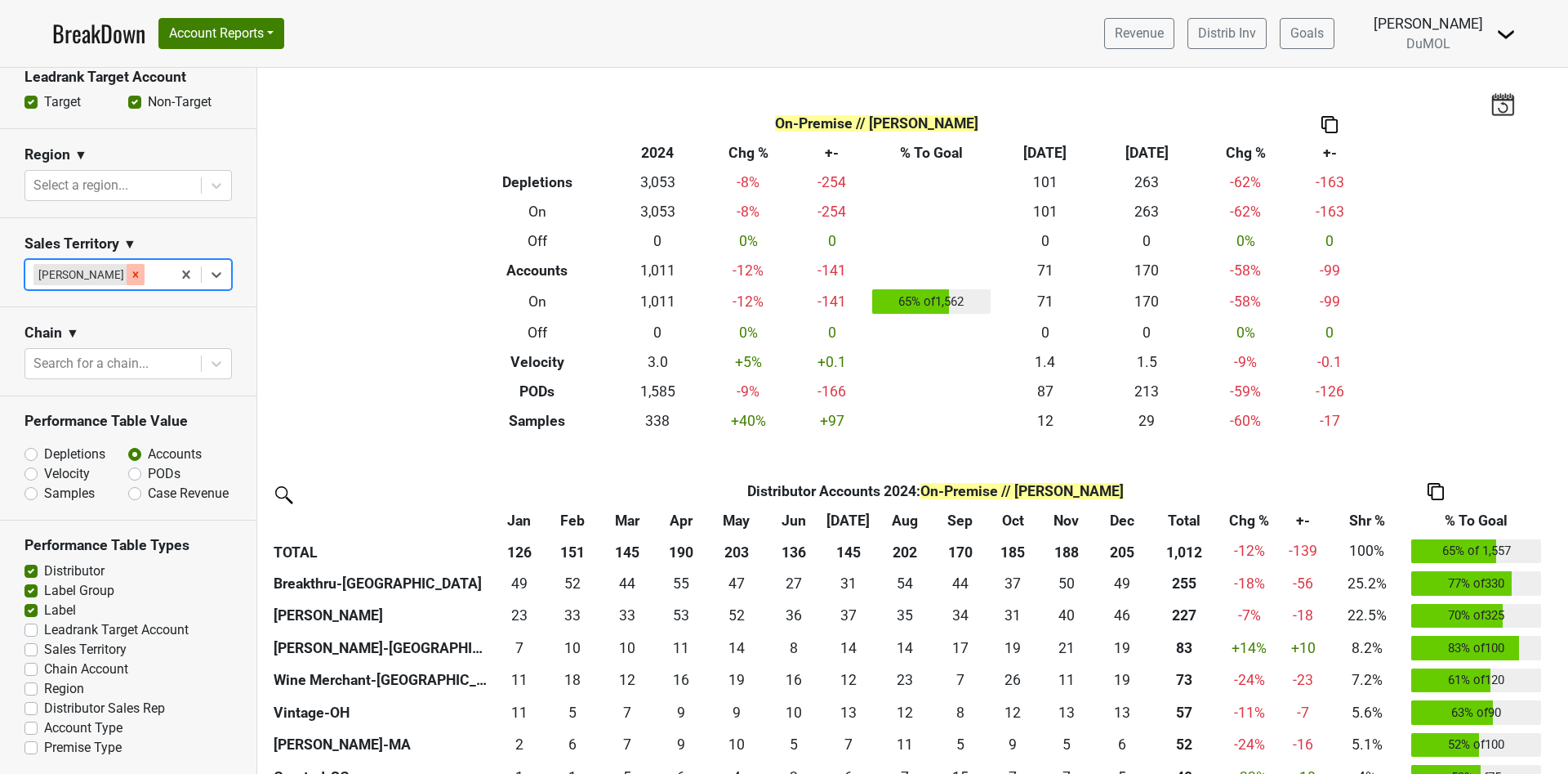
click at [134, 272] on icon "Remove Mariette Bolitiski" at bounding box center [136, 275] width 6 height 6
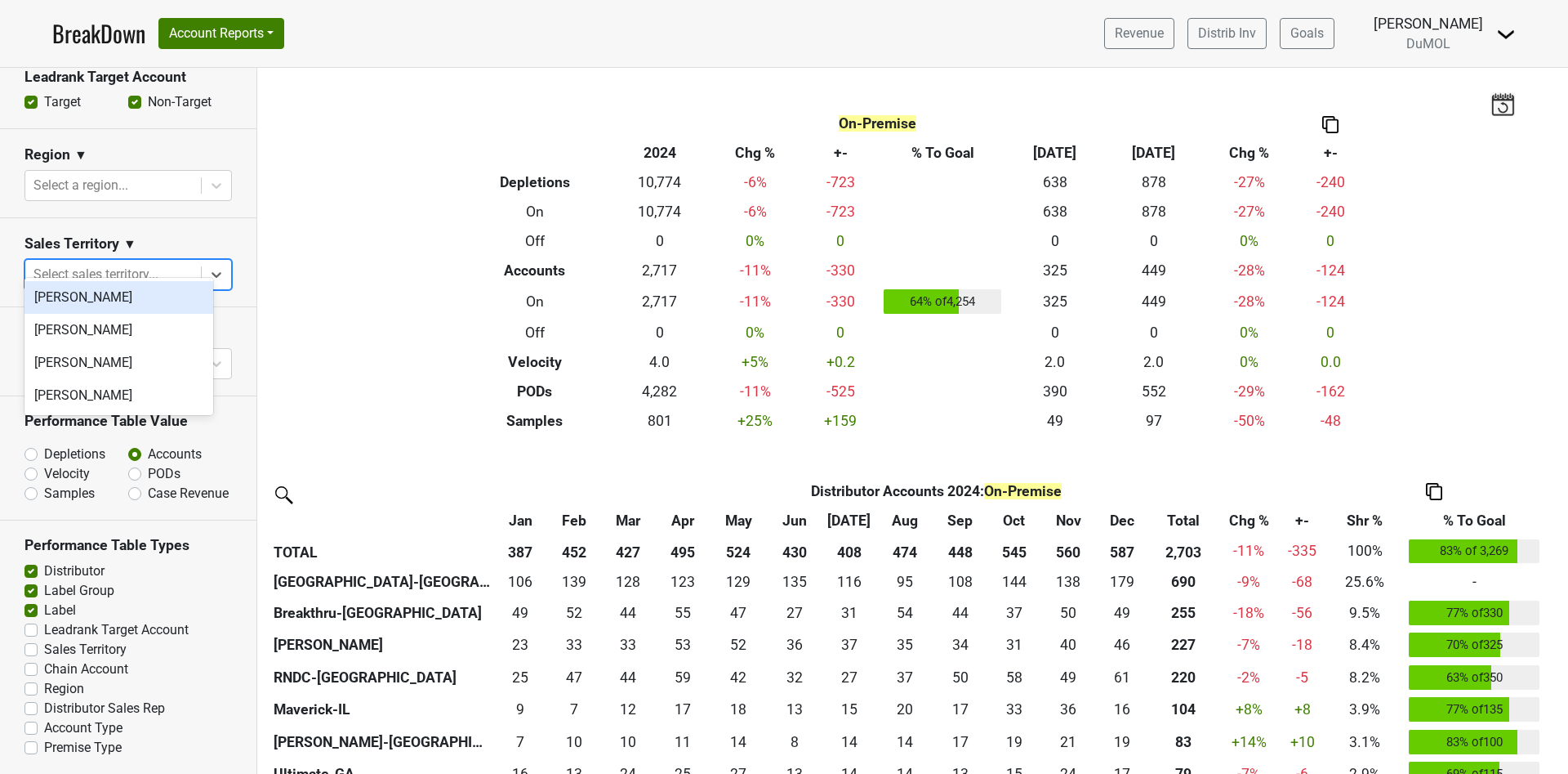
click at [211, 272] on icon at bounding box center [216, 275] width 10 height 6
click at [122, 395] on div "[PERSON_NAME]" at bounding box center [118, 395] width 189 height 33
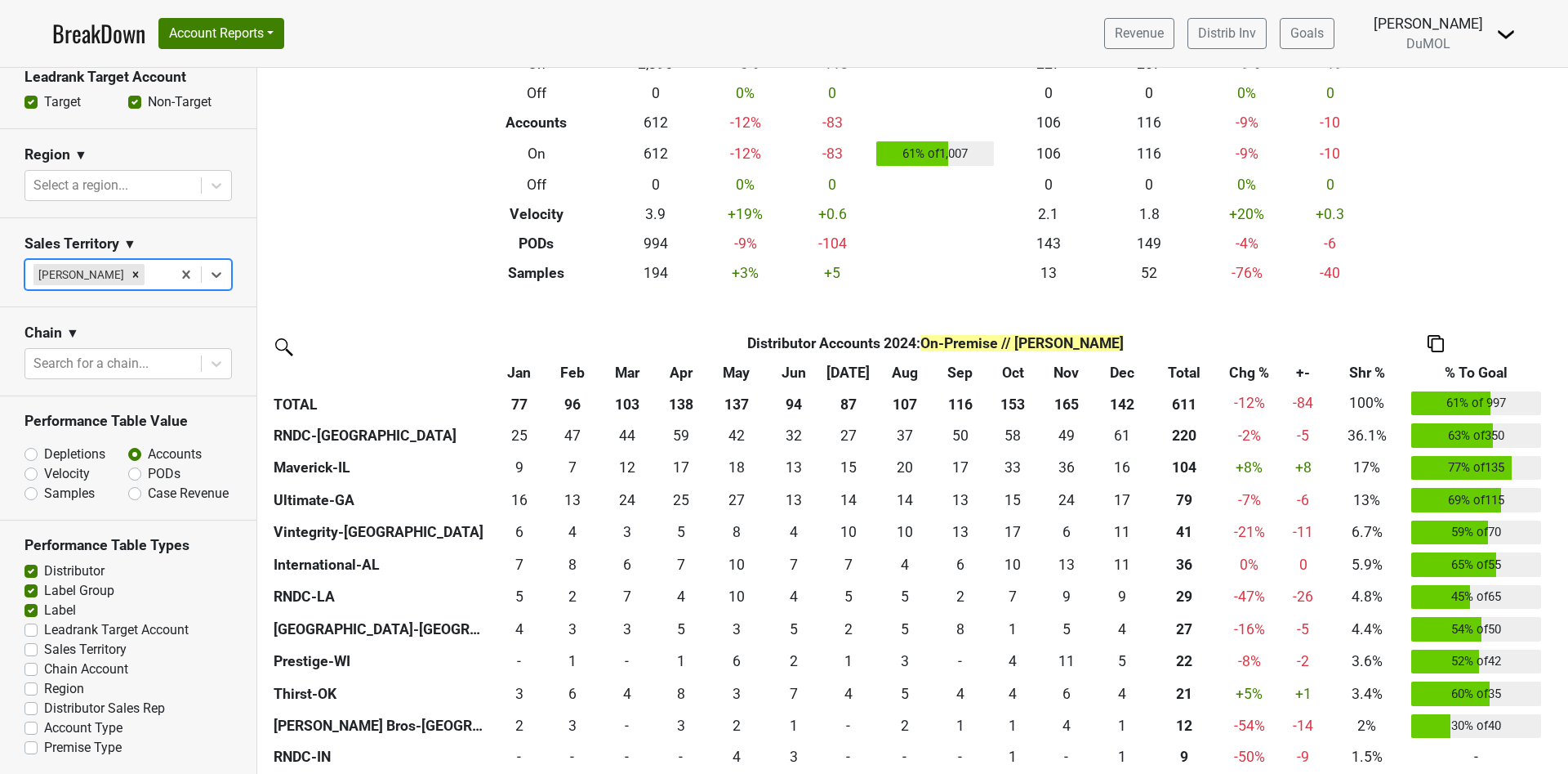
scroll to position [0, 0]
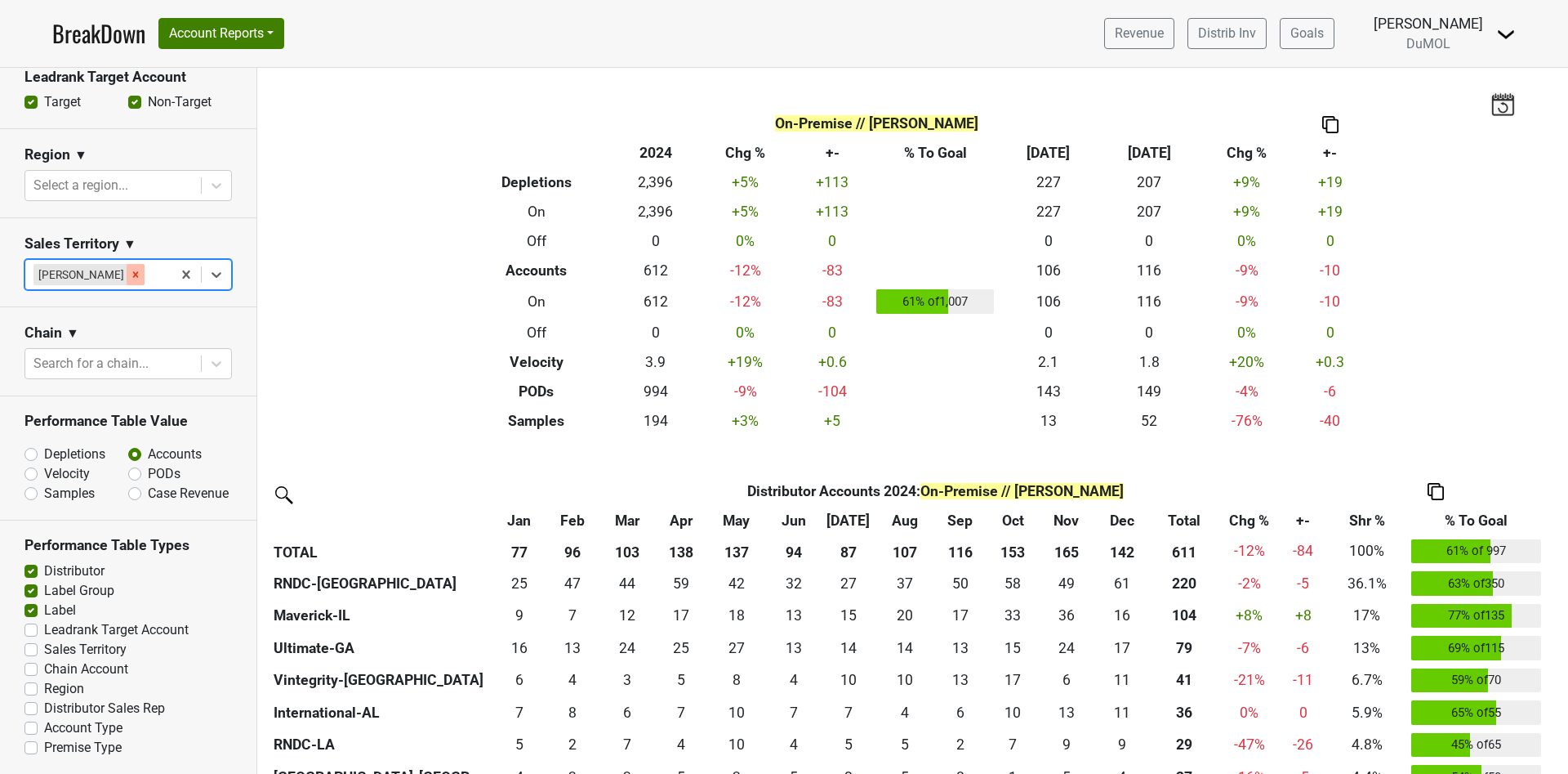
click at [134, 269] on icon "Remove Susan Johnston" at bounding box center [136, 275] width 12 height 12
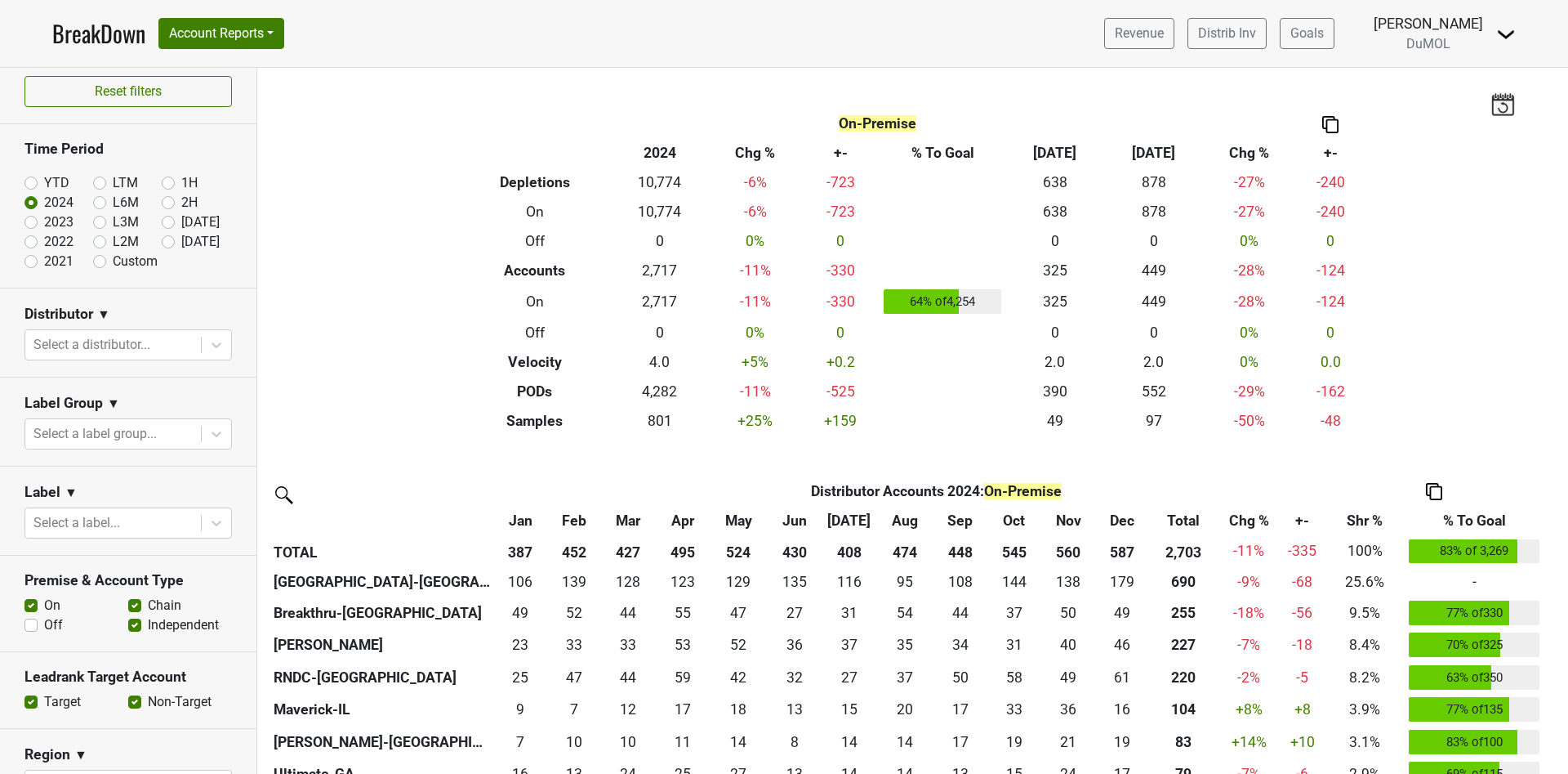
scroll to position [5, 0]
click at [44, 225] on label "2023" at bounding box center [58, 225] width 29 height 19
click at [28, 225] on input "2023" at bounding box center [57, 224] width 65 height 17
radio input "true"
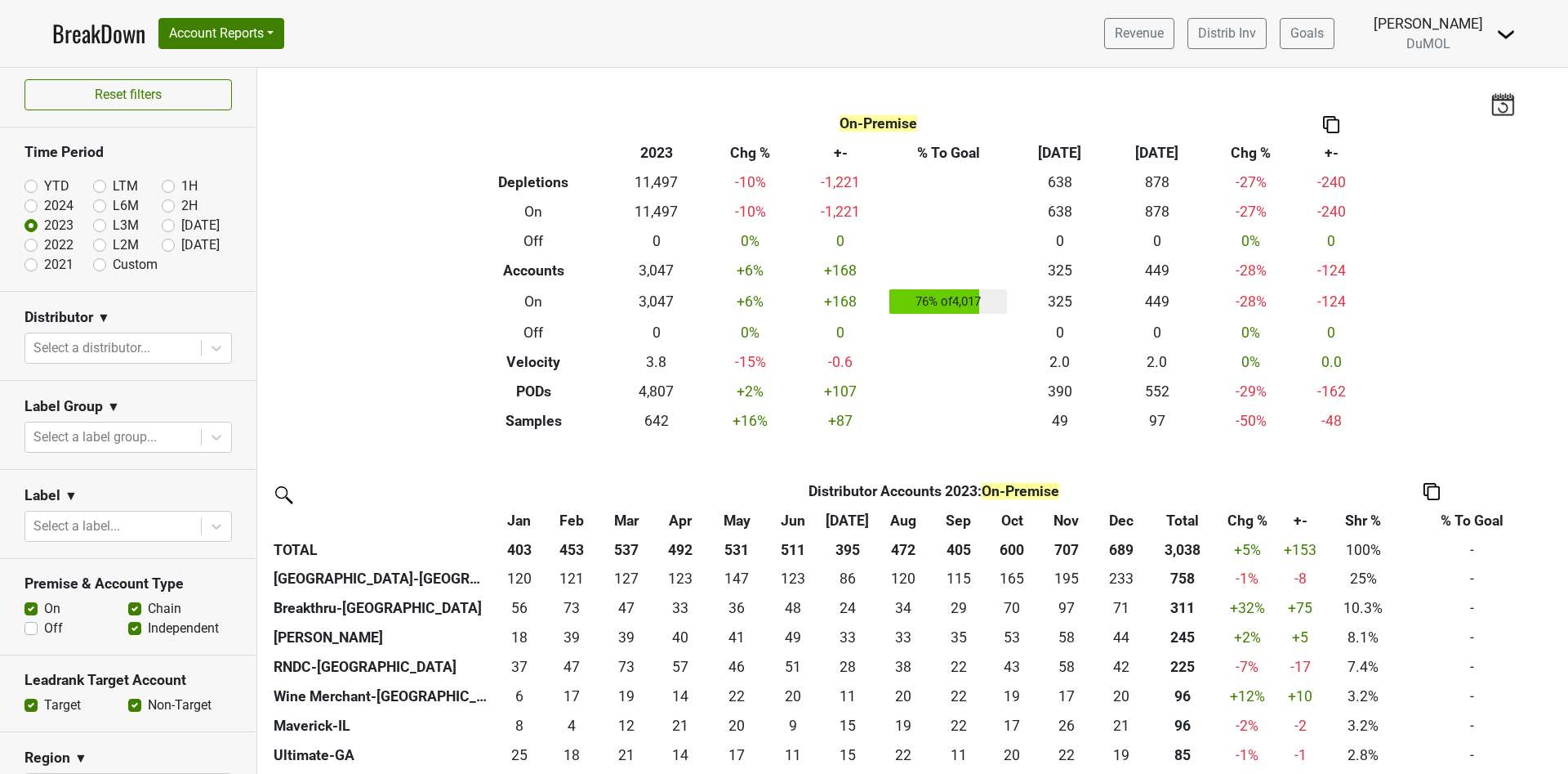
click at [44, 208] on label "2024" at bounding box center [58, 205] width 29 height 19
click at [26, 208] on input "2024" at bounding box center [57, 205] width 65 height 17
radio input "true"
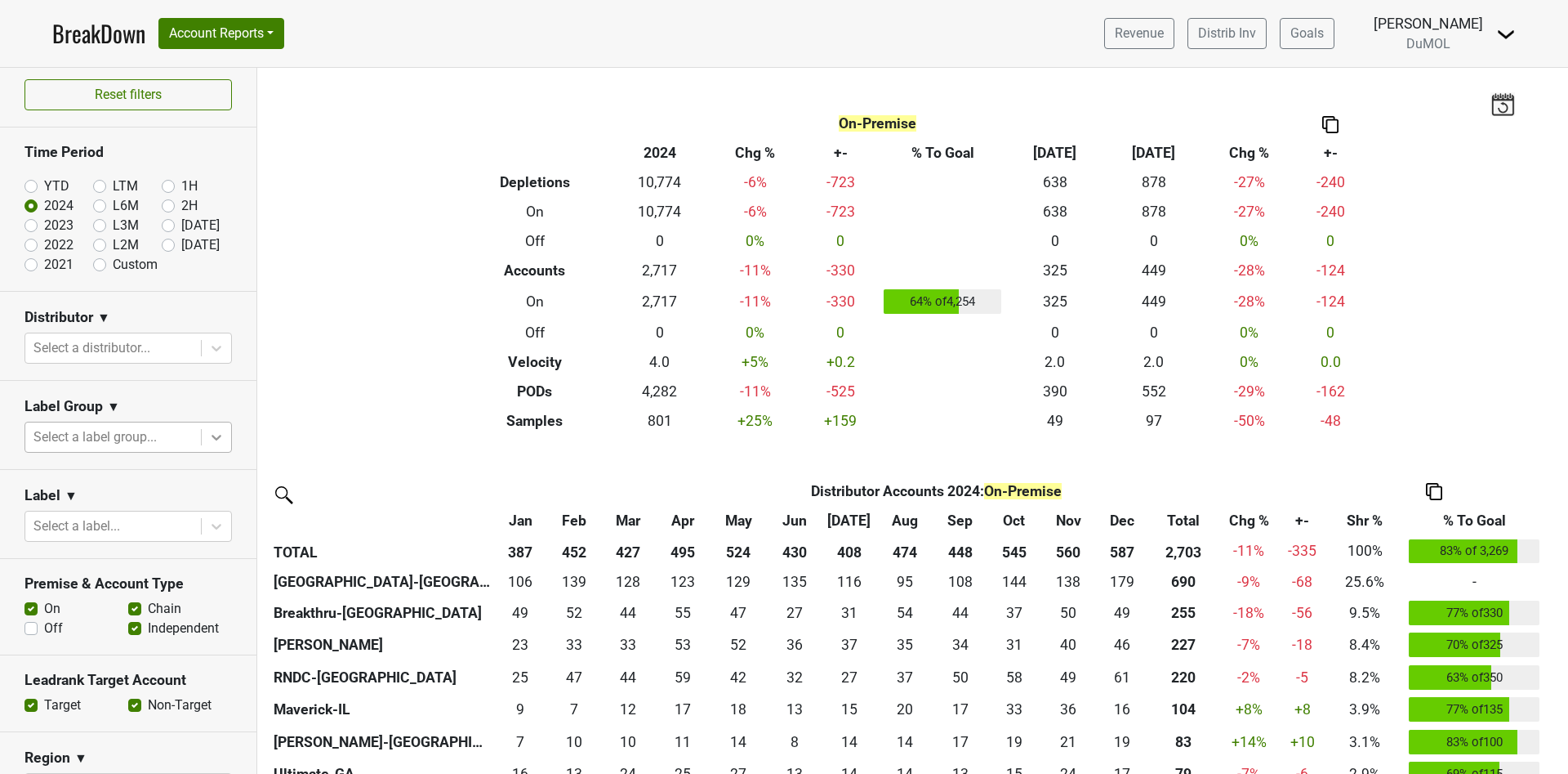
click at [209, 436] on icon at bounding box center [217, 438] width 17 height 17
click at [209, 437] on icon at bounding box center [217, 438] width 17 height 17
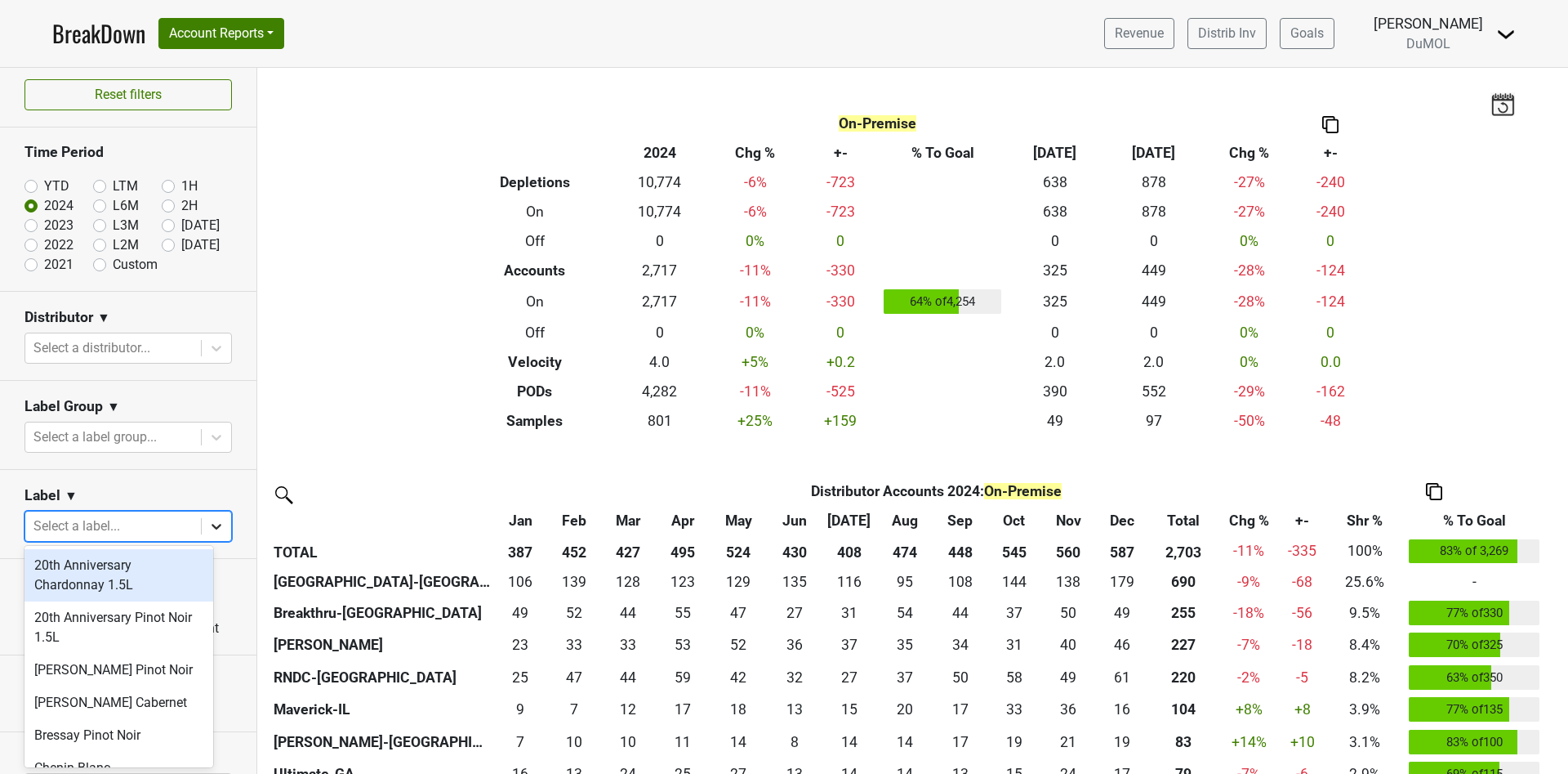
click at [209, 521] on icon at bounding box center [217, 526] width 17 height 17
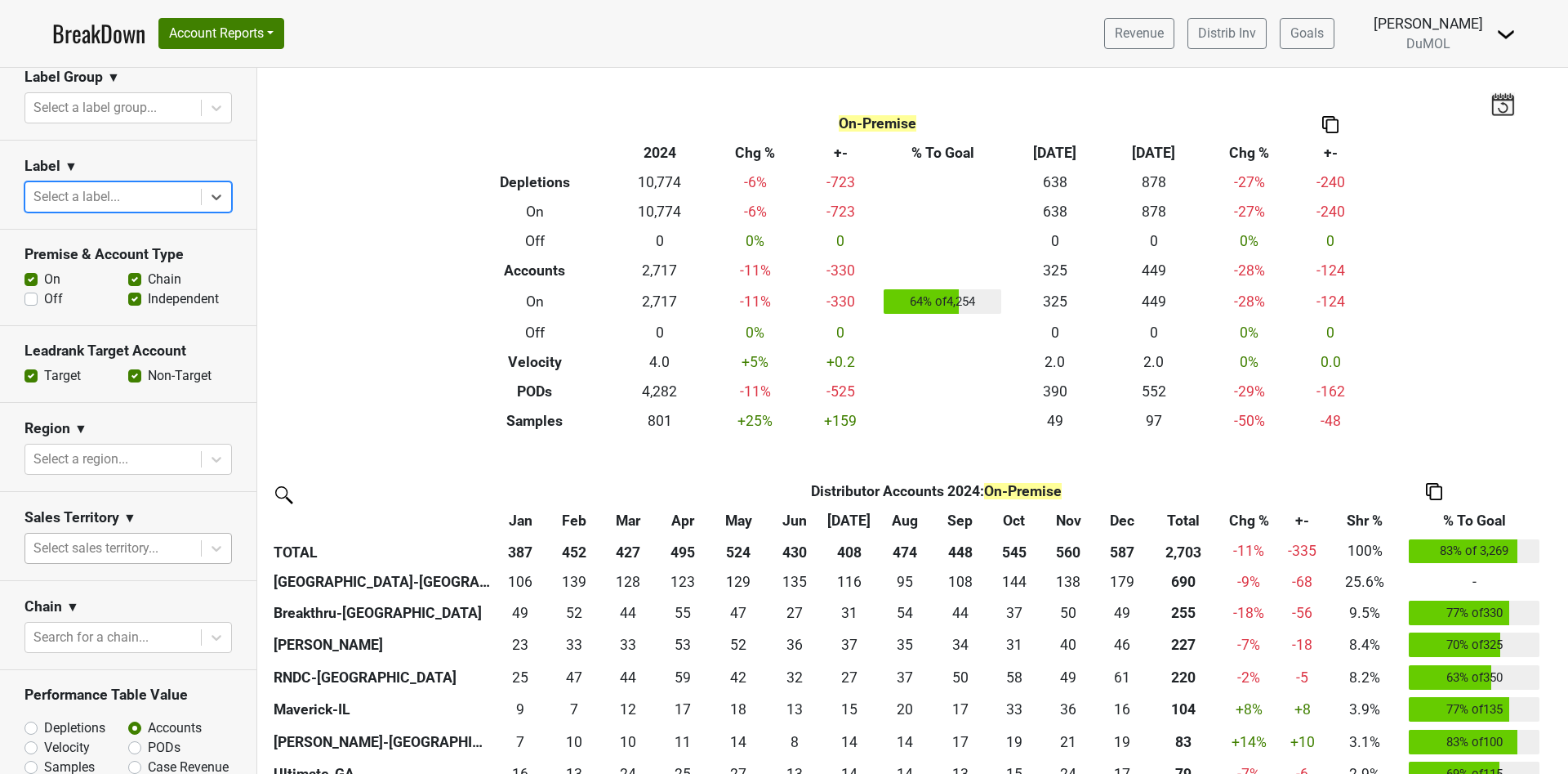
scroll to position [372, 0]
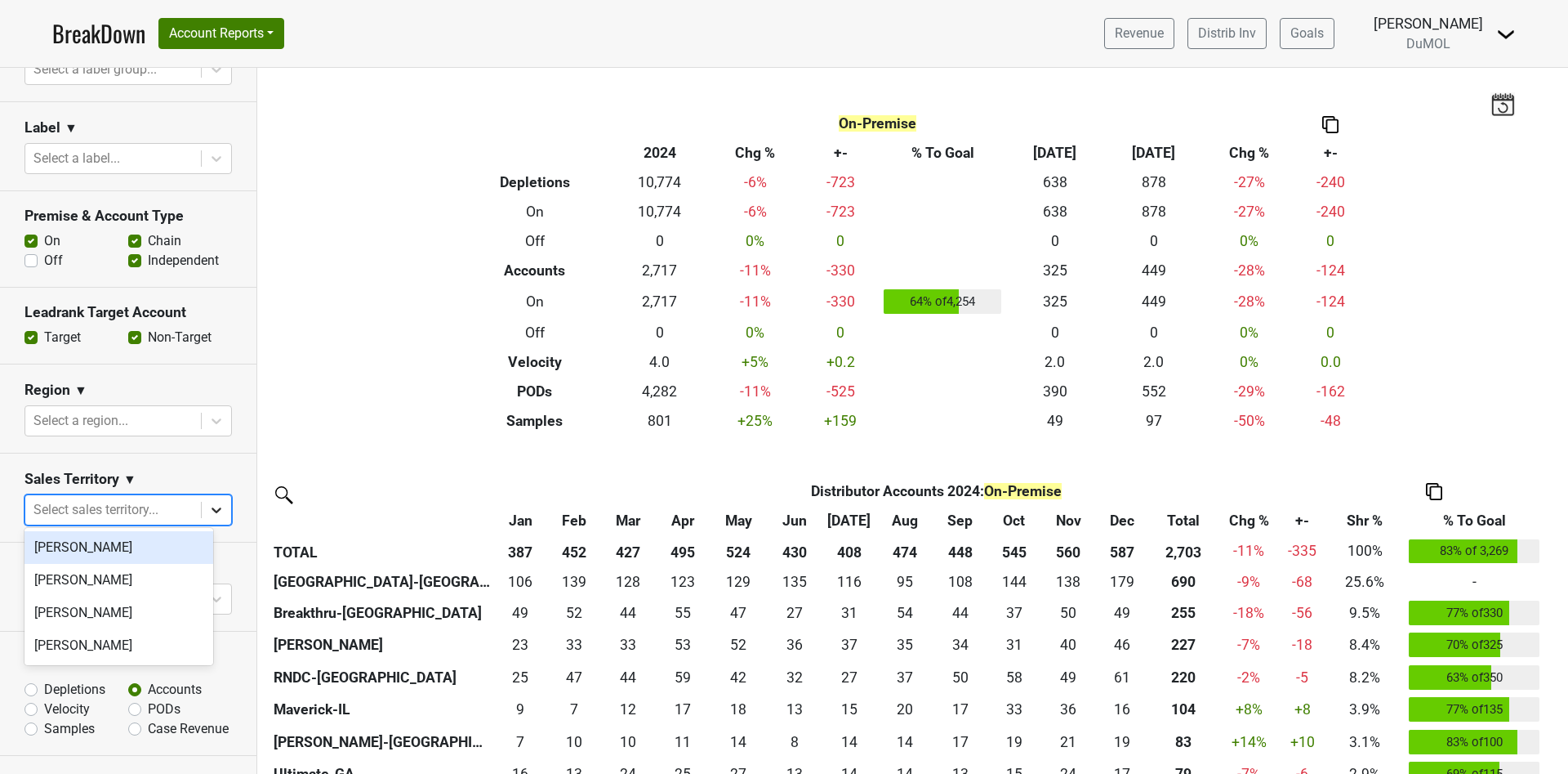
click at [209, 504] on icon at bounding box center [217, 510] width 17 height 17
click at [123, 610] on div "[PERSON_NAME]" at bounding box center [118, 612] width 189 height 33
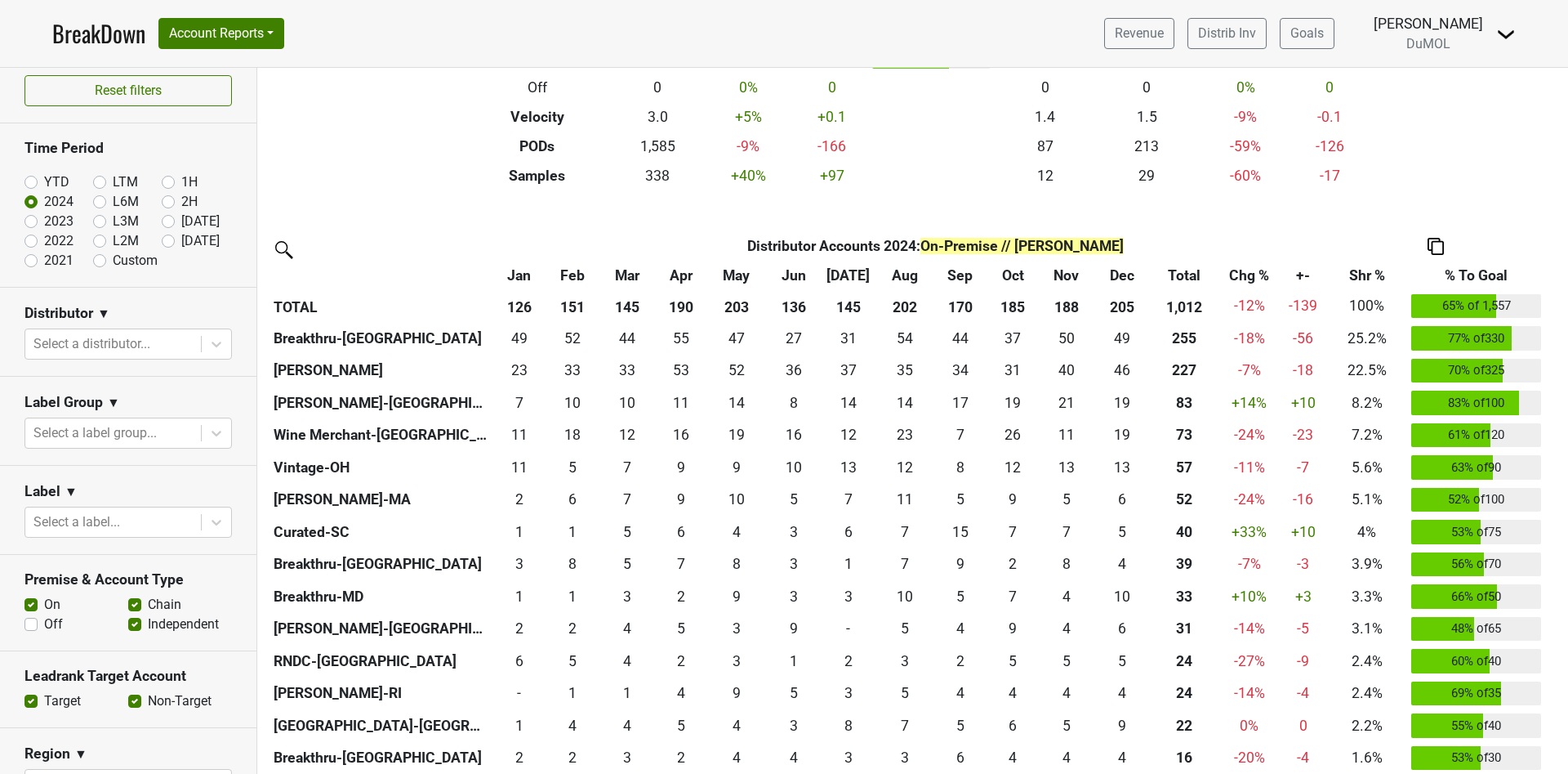
scroll to position [0, 0]
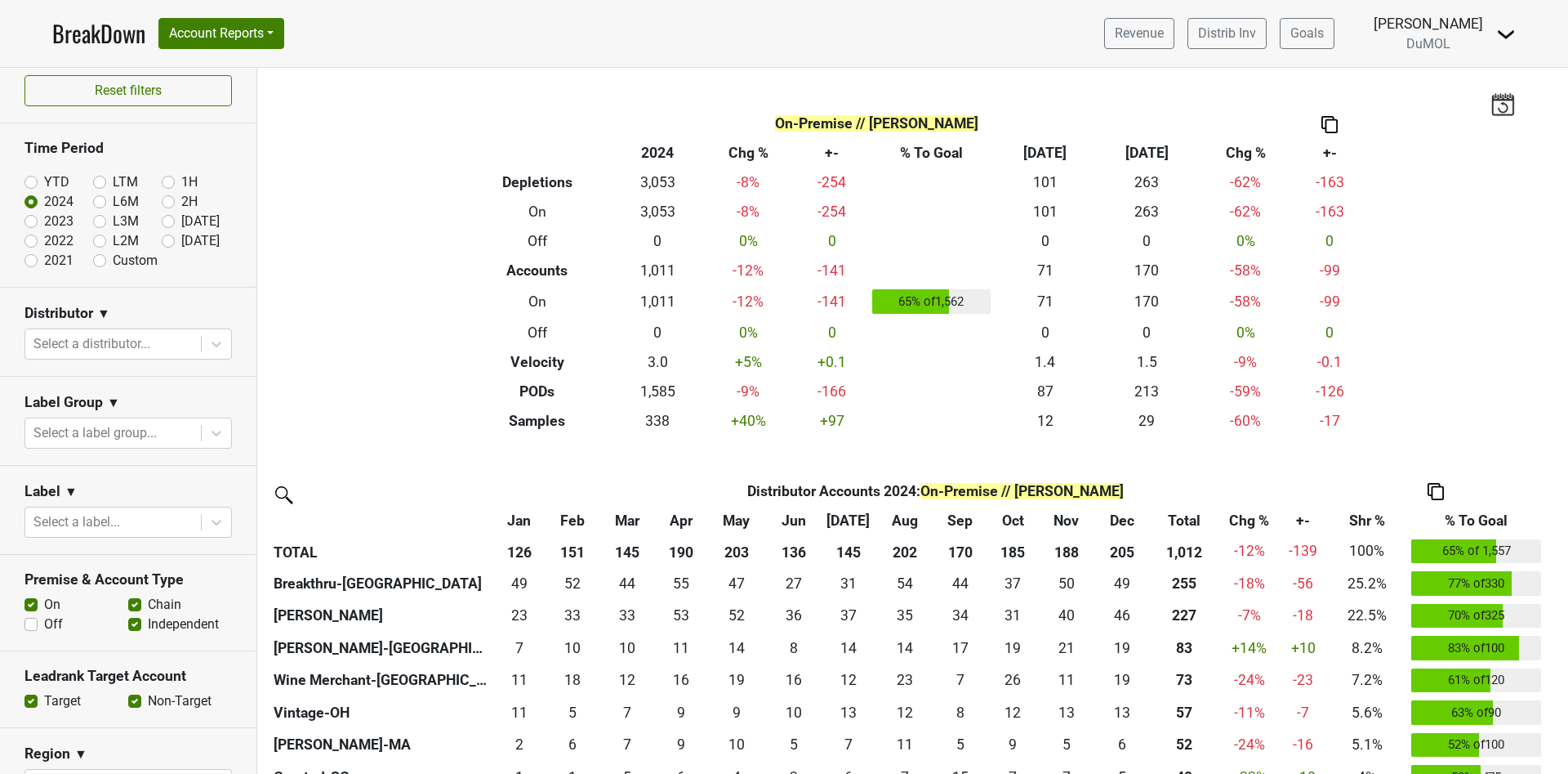
click at [44, 222] on label "2023" at bounding box center [58, 220] width 29 height 19
click at [32, 222] on input "2023" at bounding box center [57, 220] width 65 height 17
radio input "true"
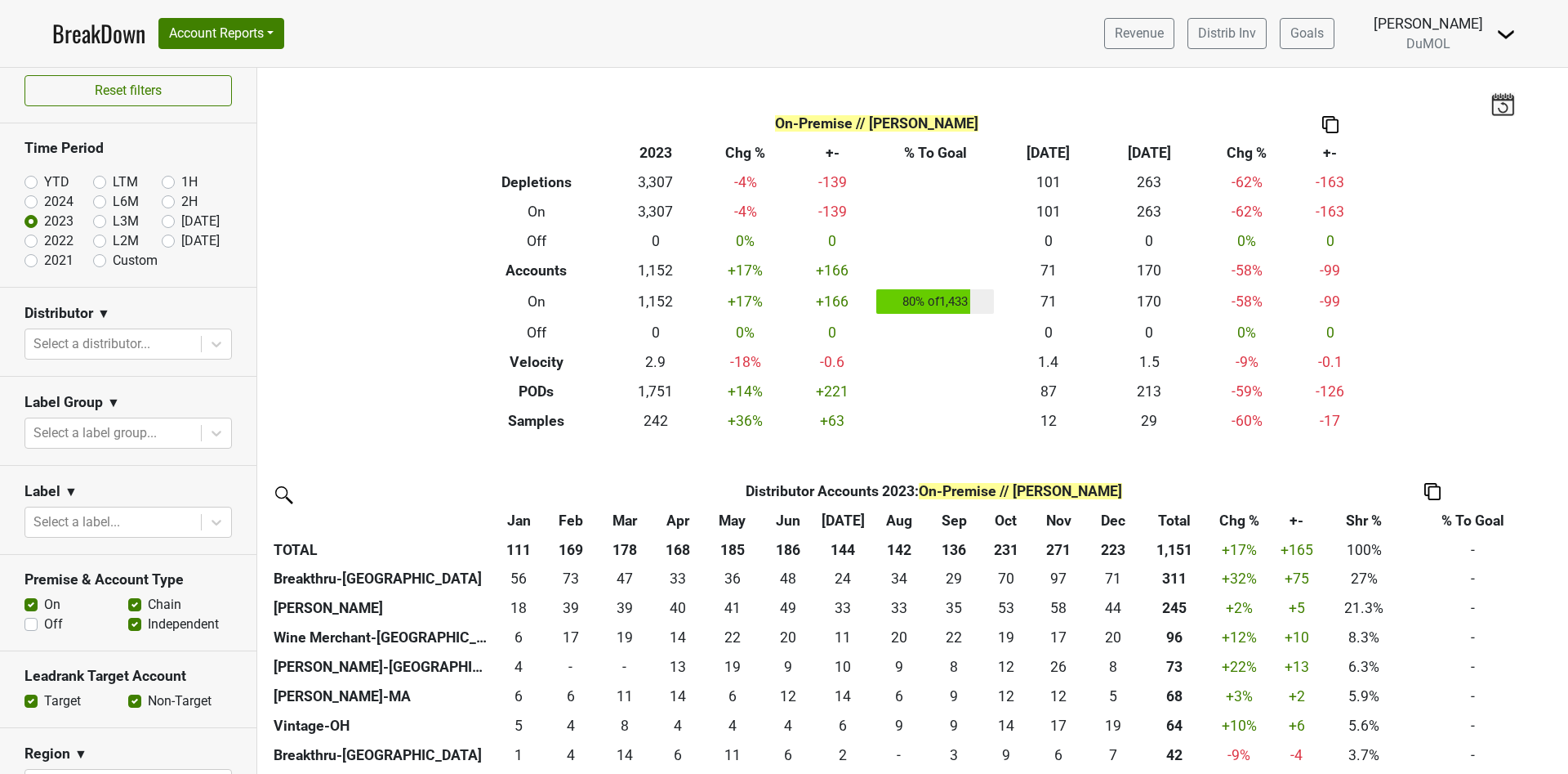
click at [44, 201] on label "2024" at bounding box center [58, 201] width 29 height 19
click at [28, 201] on input "2024" at bounding box center [57, 200] width 65 height 17
radio input "true"
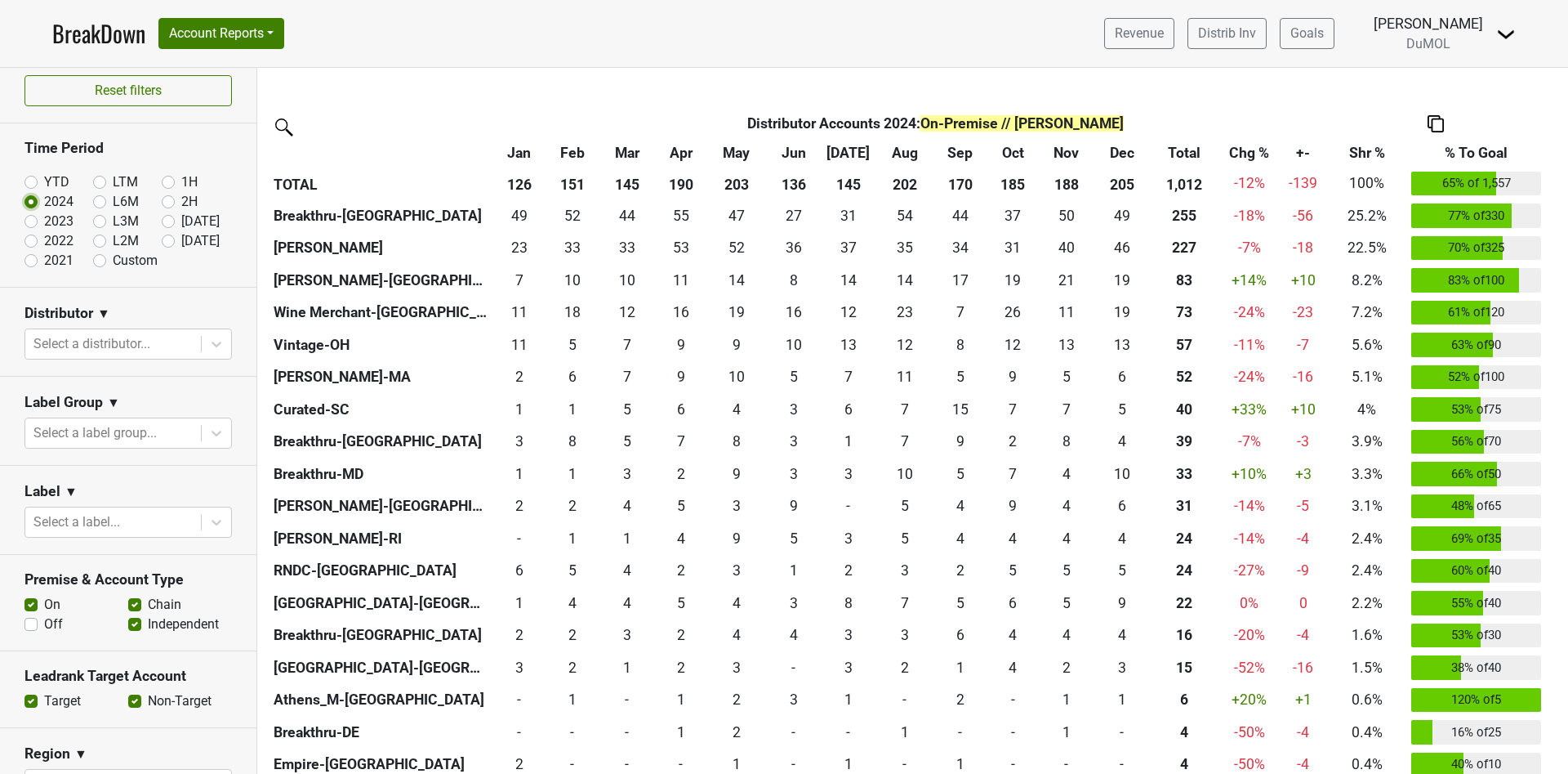
scroll to position [123, 0]
